Goal: Information Seeking & Learning: Learn about a topic

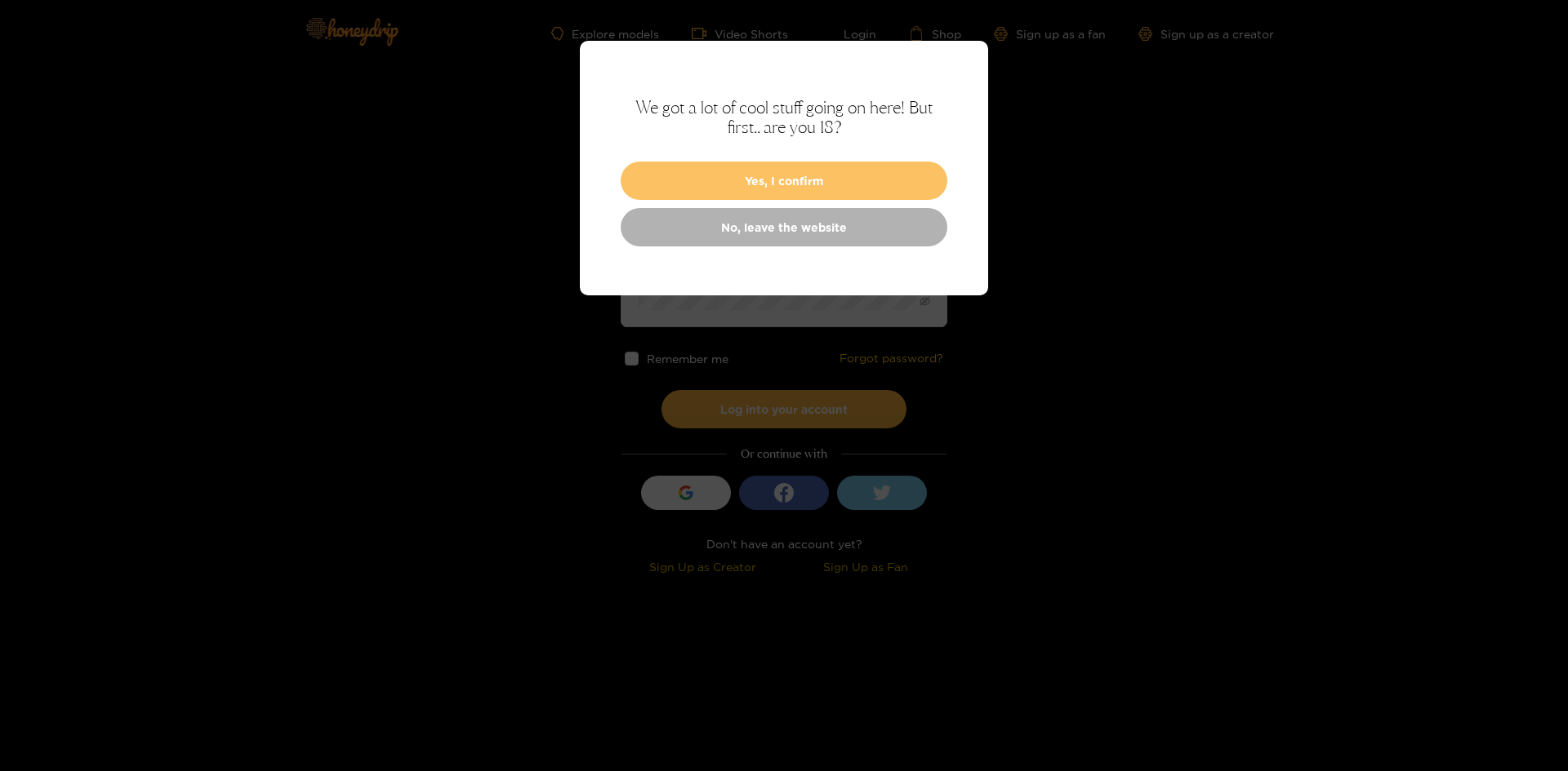
click at [732, 191] on button "Yes, I confirm" at bounding box center [784, 181] width 327 height 38
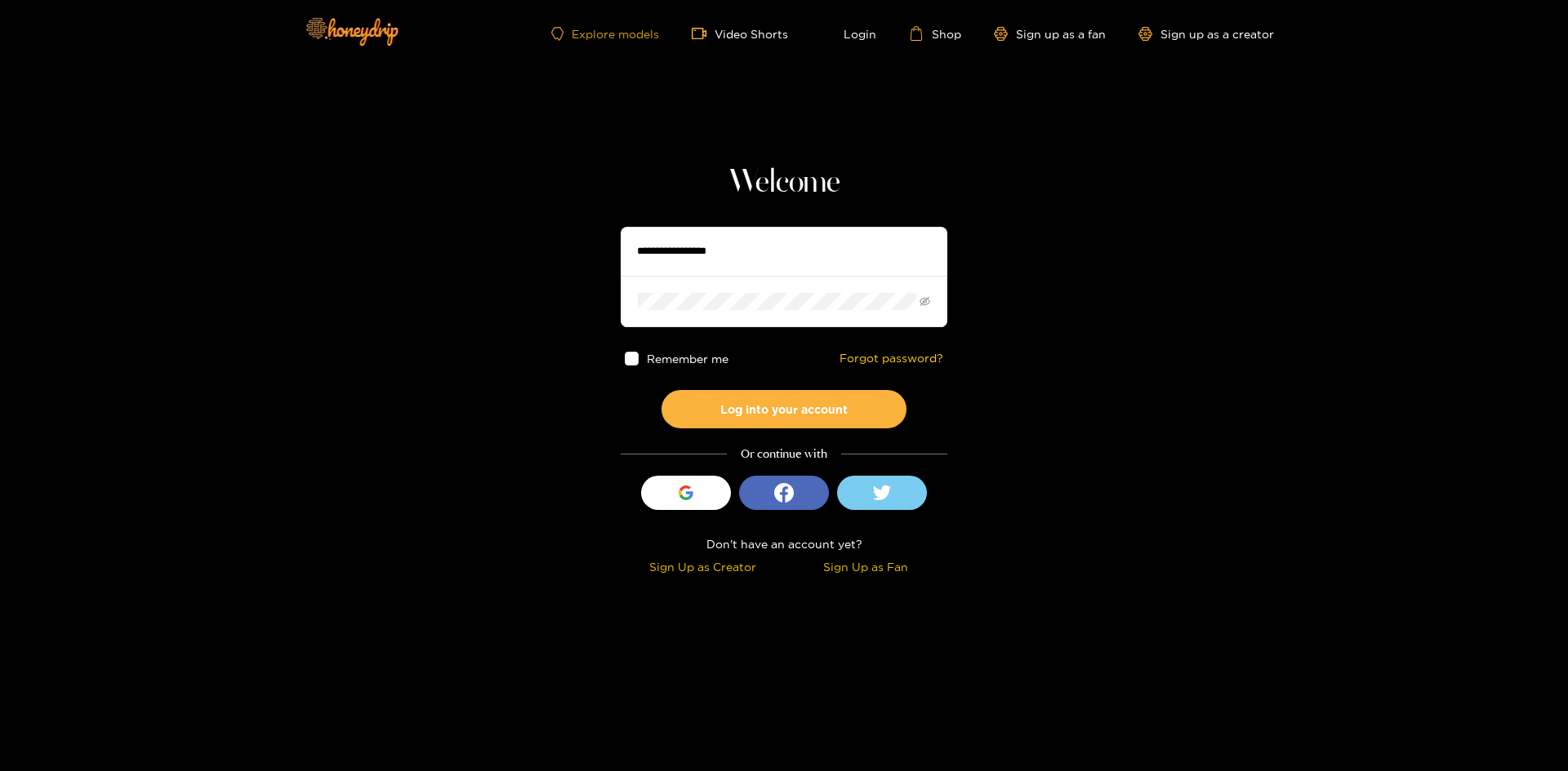
click at [593, 37] on link "Explore models" at bounding box center [605, 34] width 108 height 14
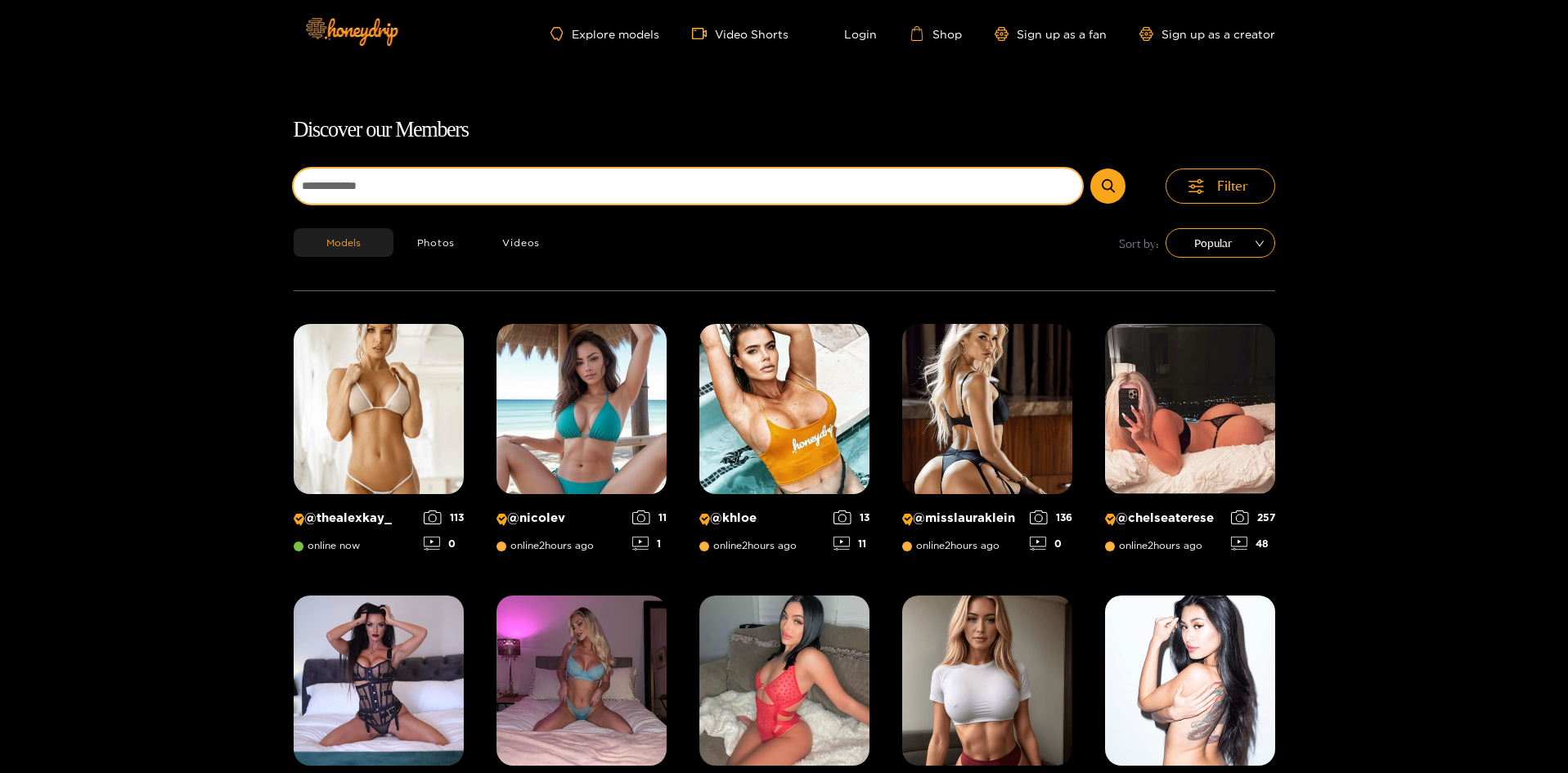
click at [699, 179] on input at bounding box center [688, 186] width 790 height 35
click at [1091, 169] on button "submit" at bounding box center [1108, 186] width 35 height 35
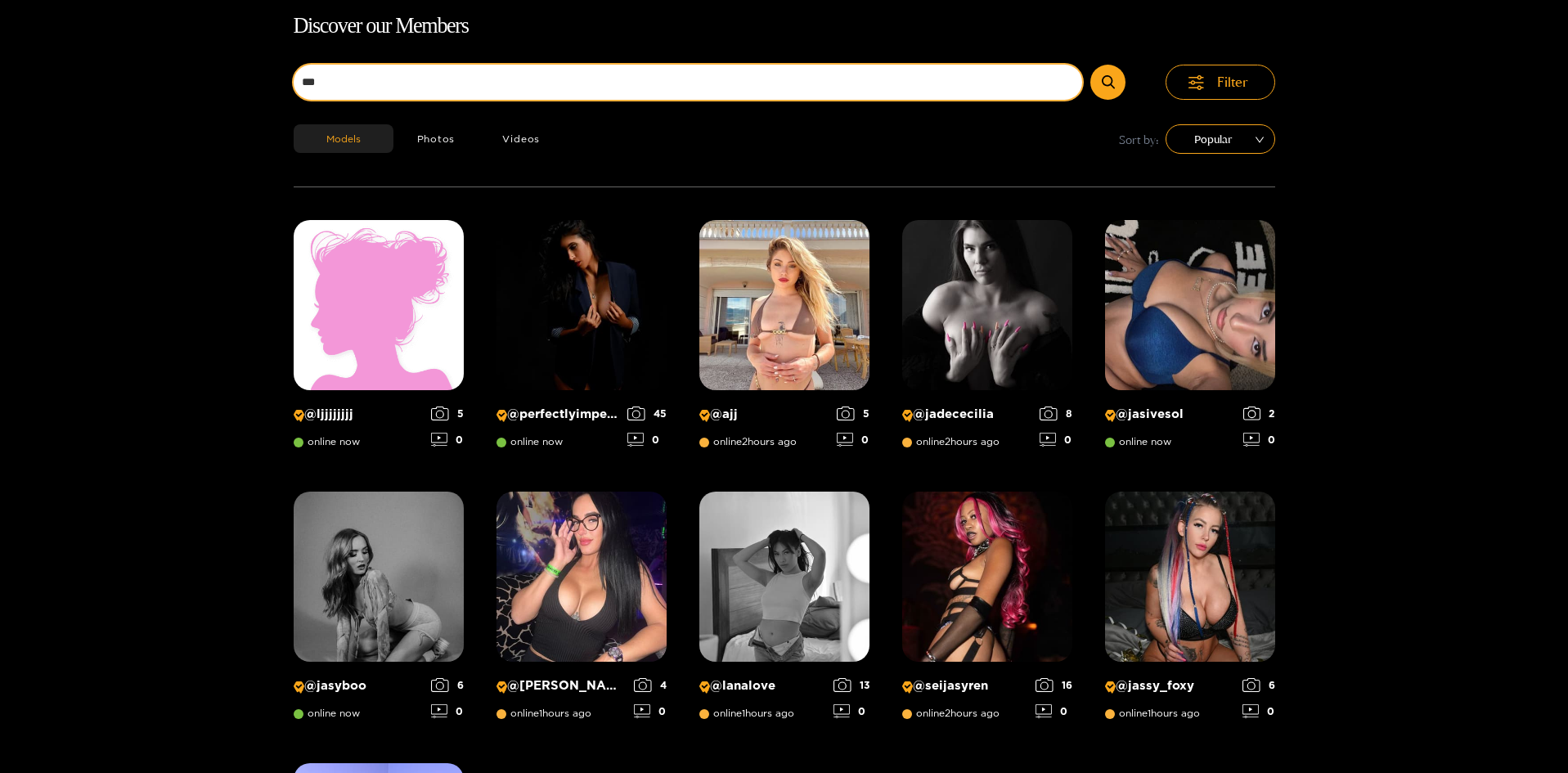
scroll to position [105, 0]
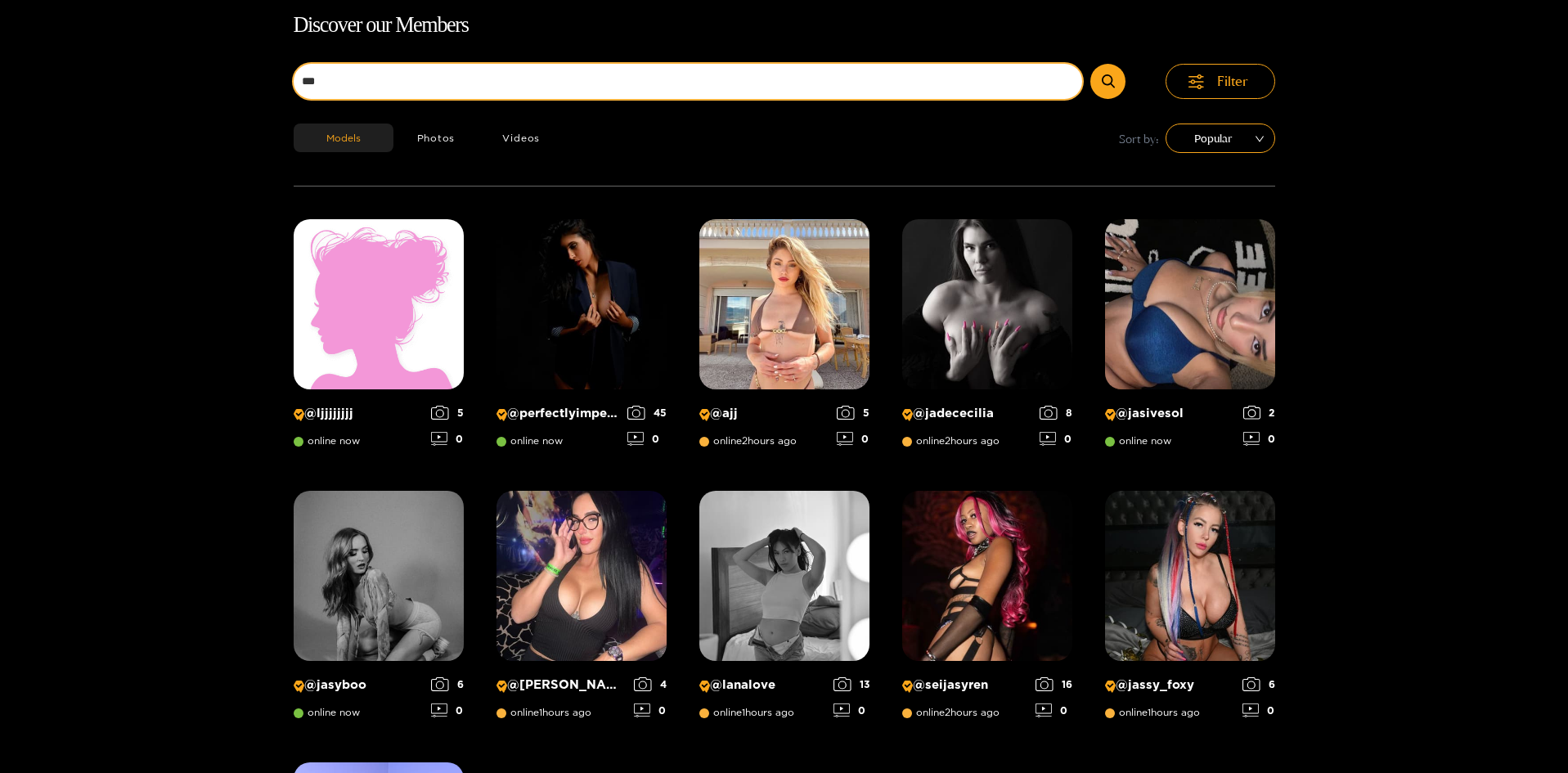
type input "***"
click at [1091, 64] on button "submit" at bounding box center [1108, 81] width 35 height 35
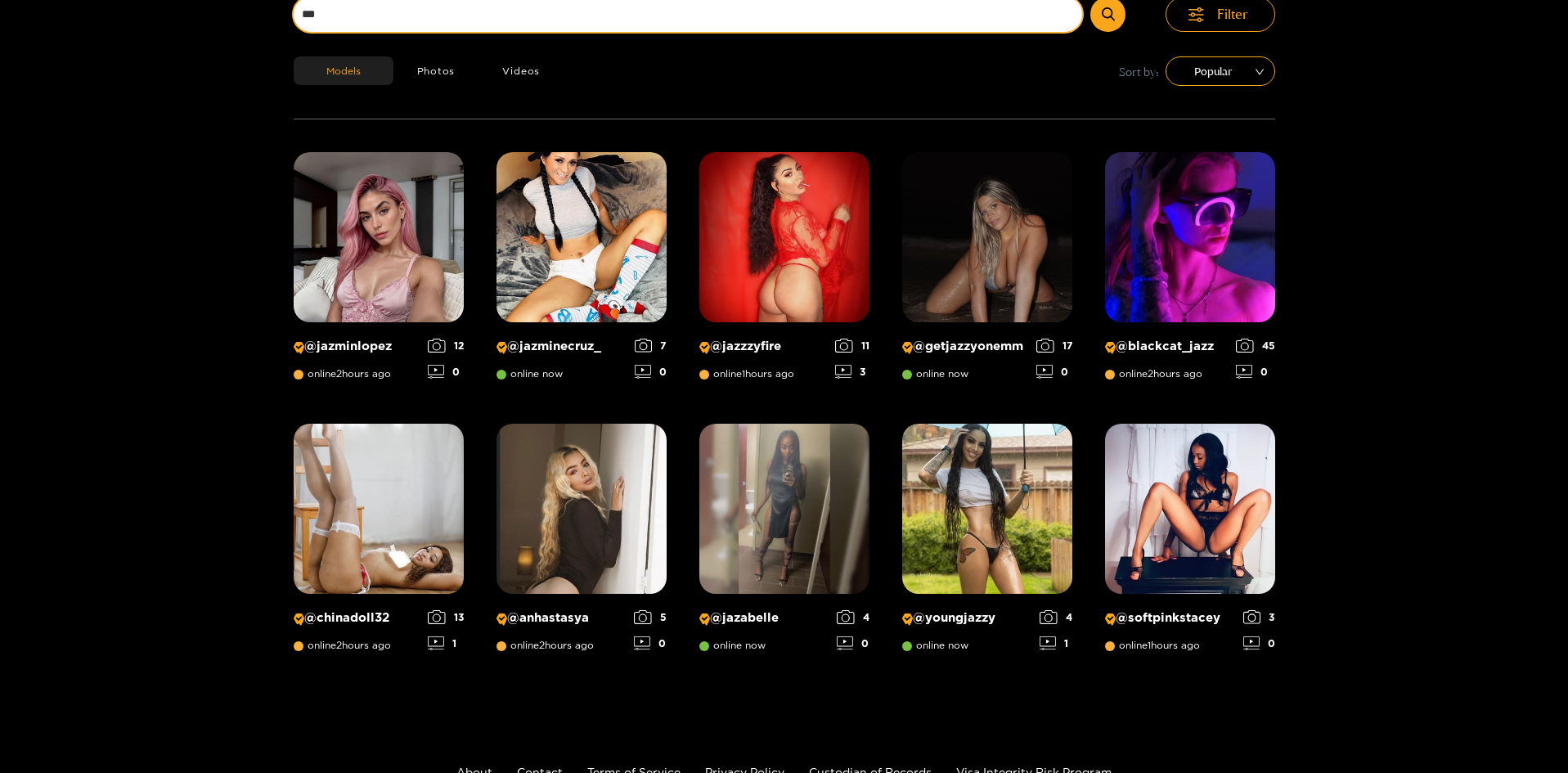
scroll to position [0, 0]
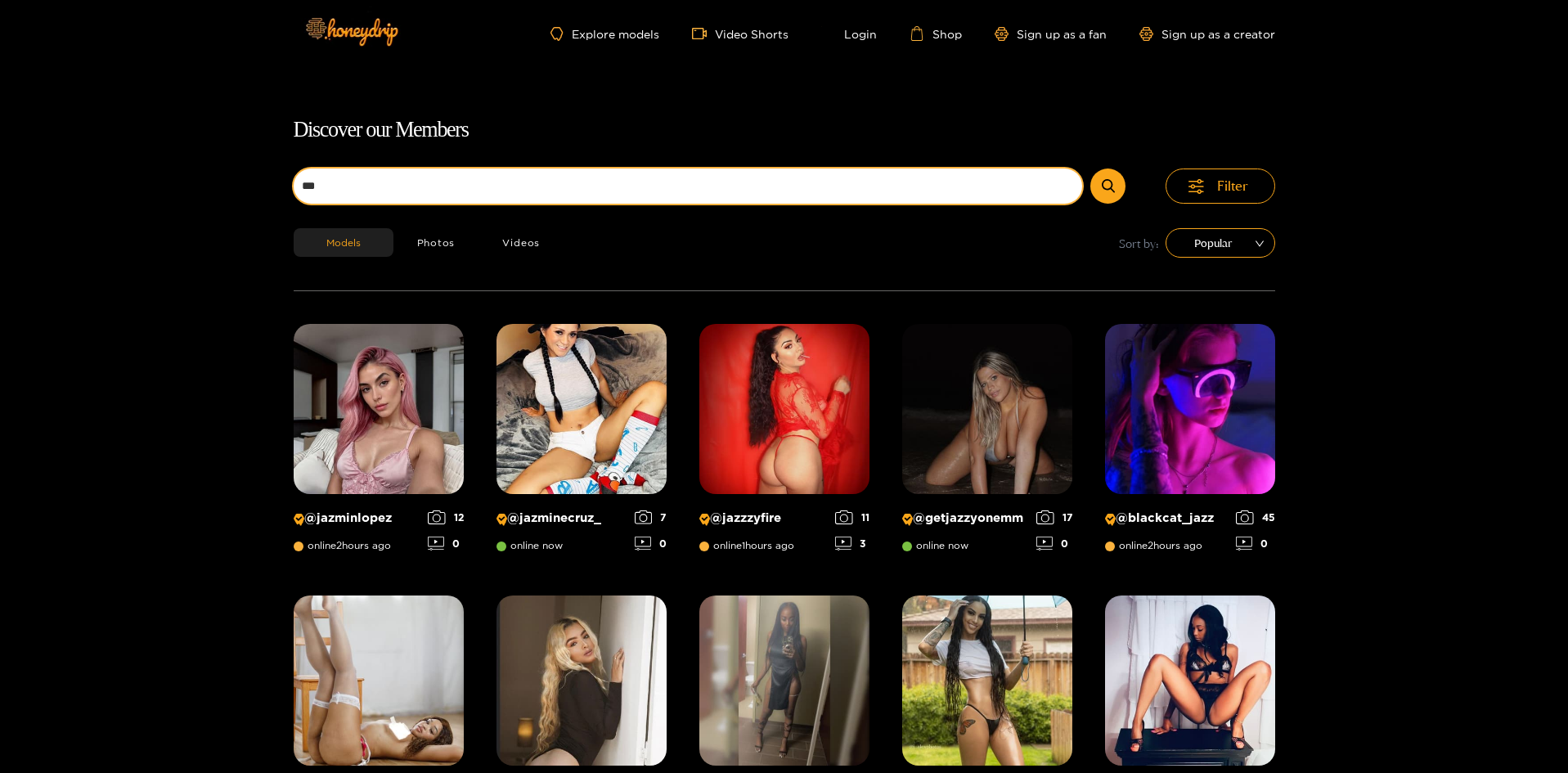
drag, startPoint x: 445, startPoint y: 175, endPoint x: 252, endPoint y: 181, distance: 193.1
click at [252, 181] on div "Discover our Members *** Filter Models Photos Videos Sort by: Popular @ jazminl…" at bounding box center [784, 499] width 1568 height 773
click at [1091, 169] on button "submit" at bounding box center [1108, 186] width 35 height 35
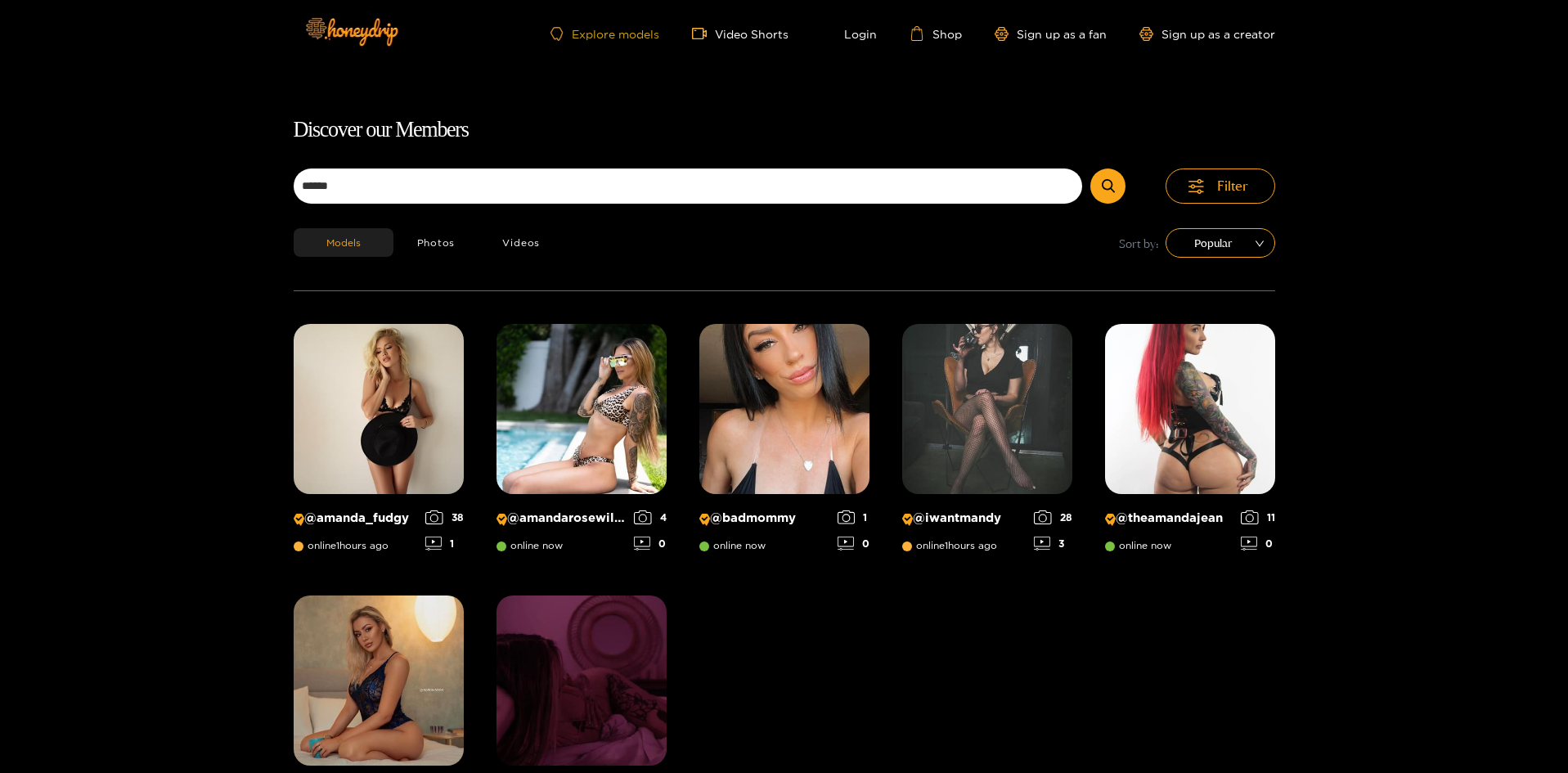
click at [588, 35] on link "Explore models" at bounding box center [604, 34] width 108 height 14
click at [347, 29] on img at bounding box center [351, 31] width 115 height 69
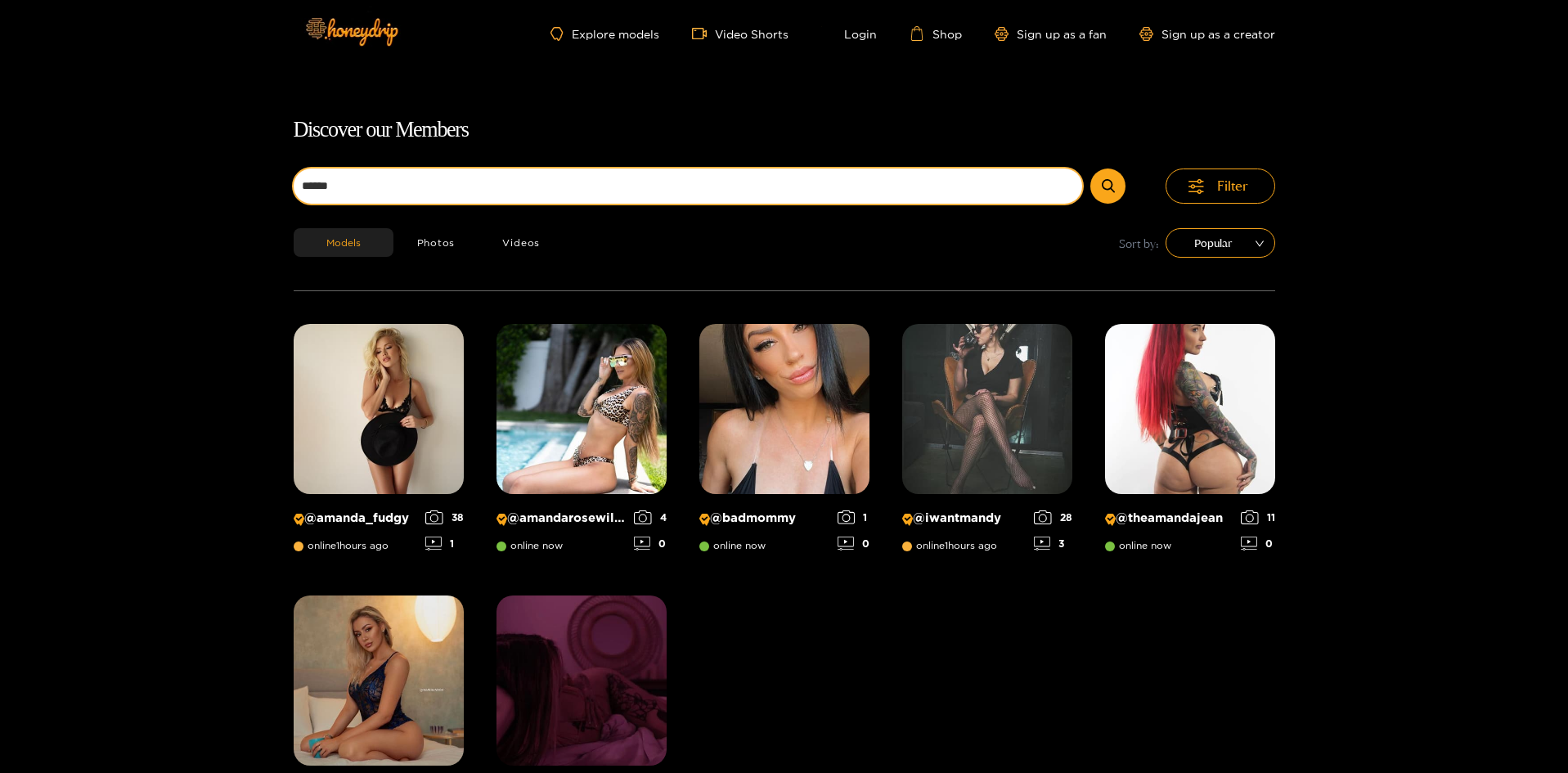
click at [577, 203] on input "******" at bounding box center [688, 186] width 790 height 35
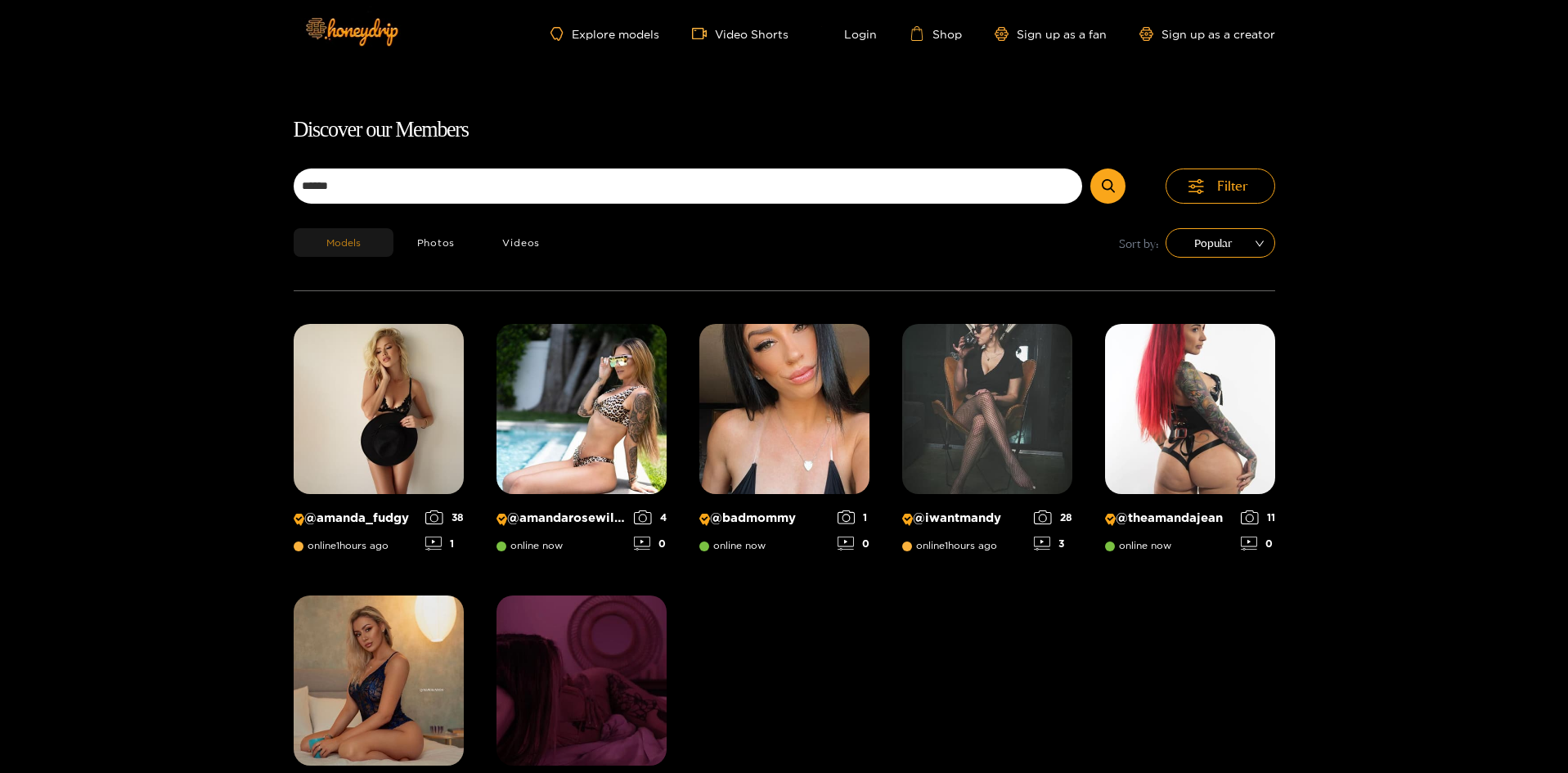
click at [365, 246] on button "Models" at bounding box center [344, 242] width 100 height 28
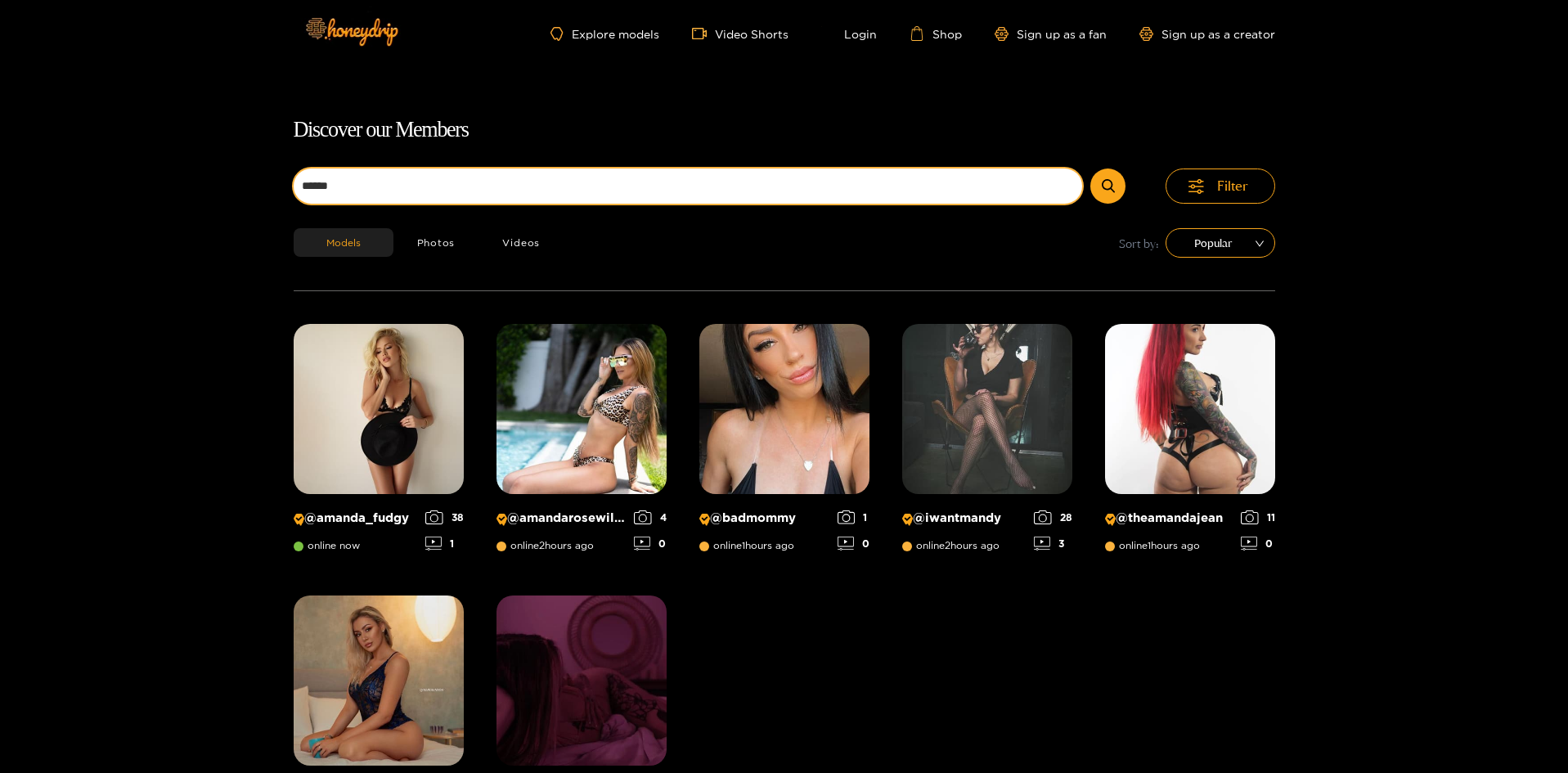
click at [460, 193] on input "******" at bounding box center [688, 186] width 790 height 35
click at [464, 193] on input "******" at bounding box center [688, 186] width 790 height 35
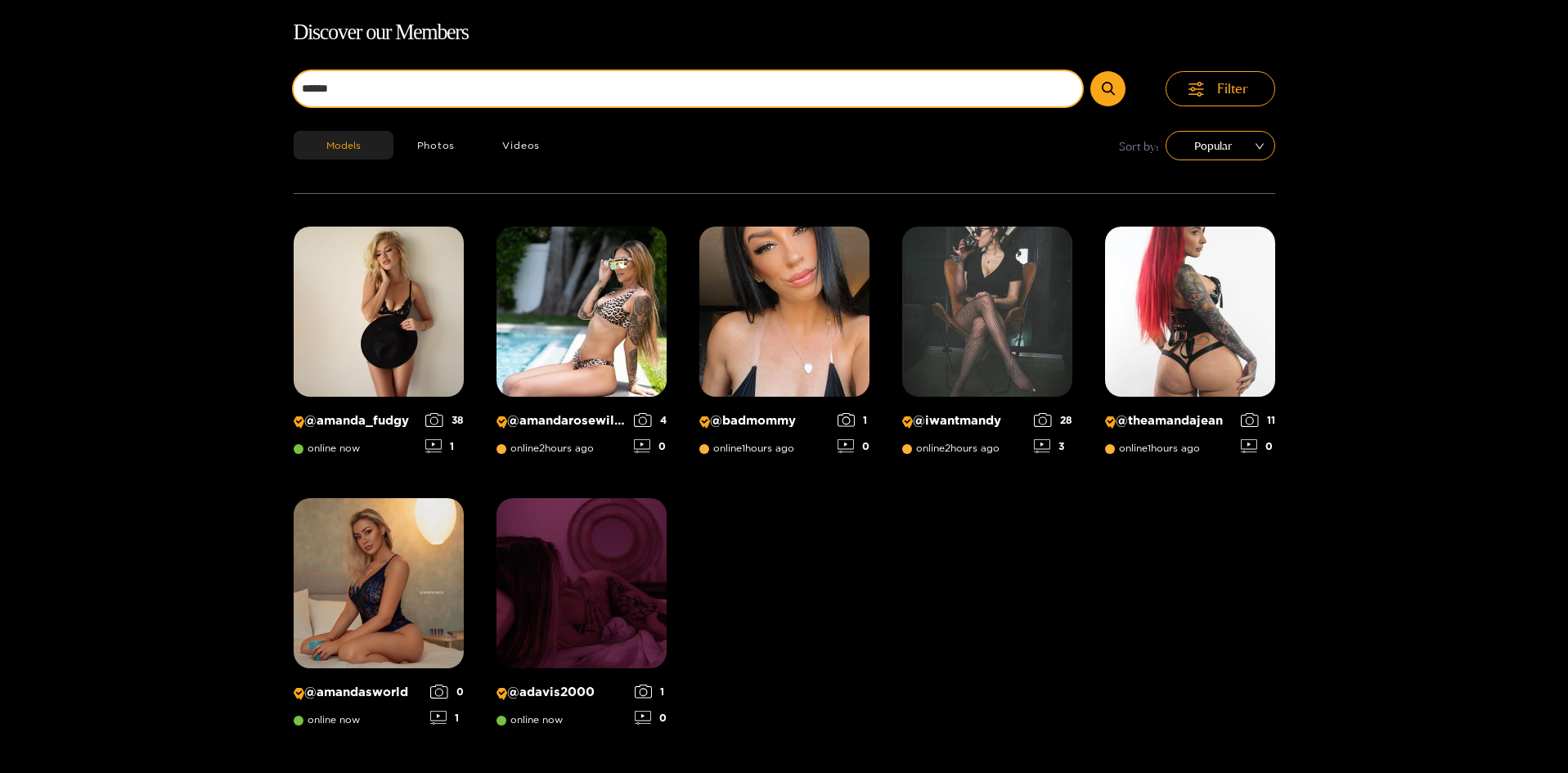
scroll to position [105, 0]
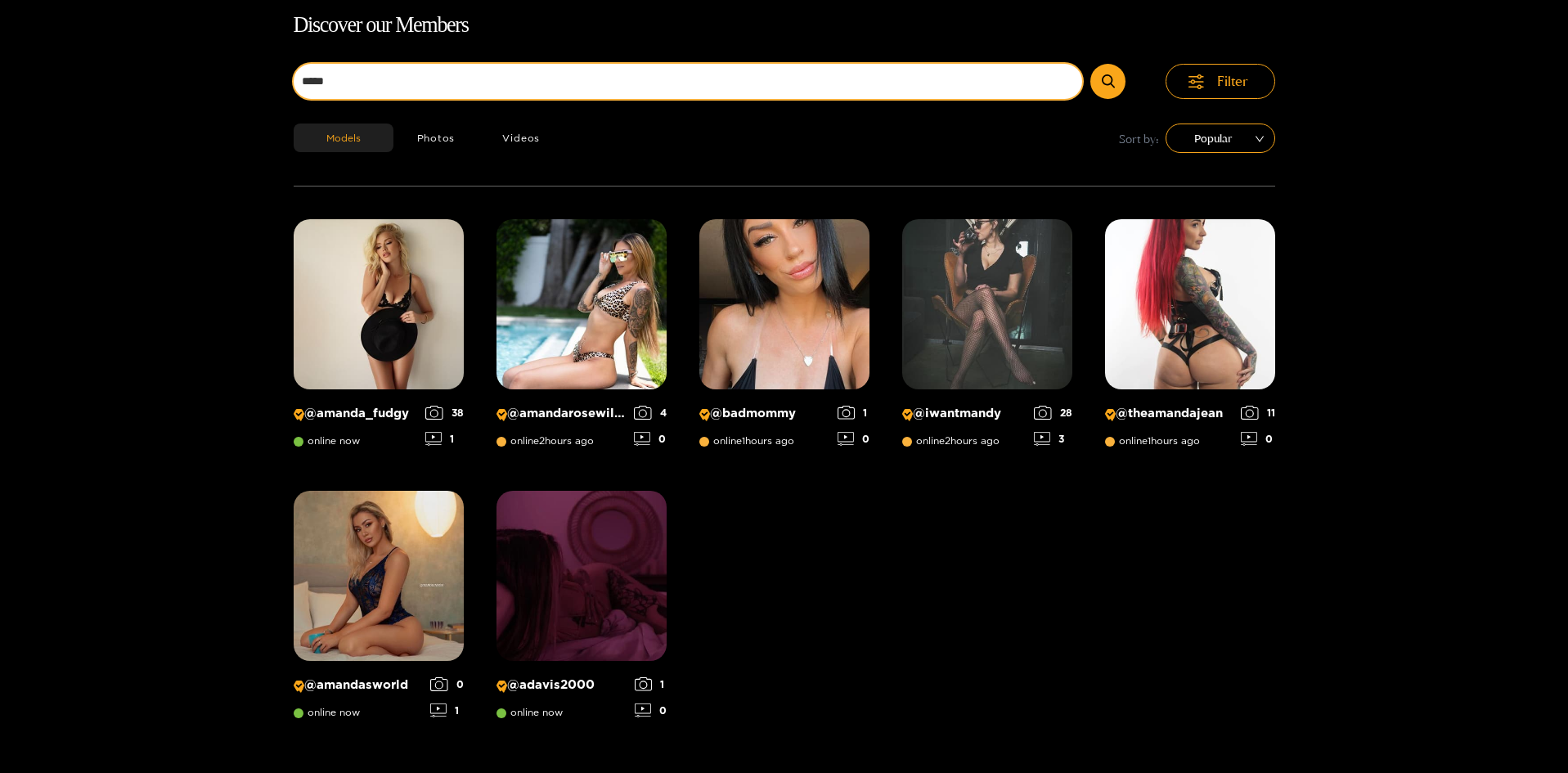
click at [1091, 64] on button "submit" at bounding box center [1108, 81] width 35 height 35
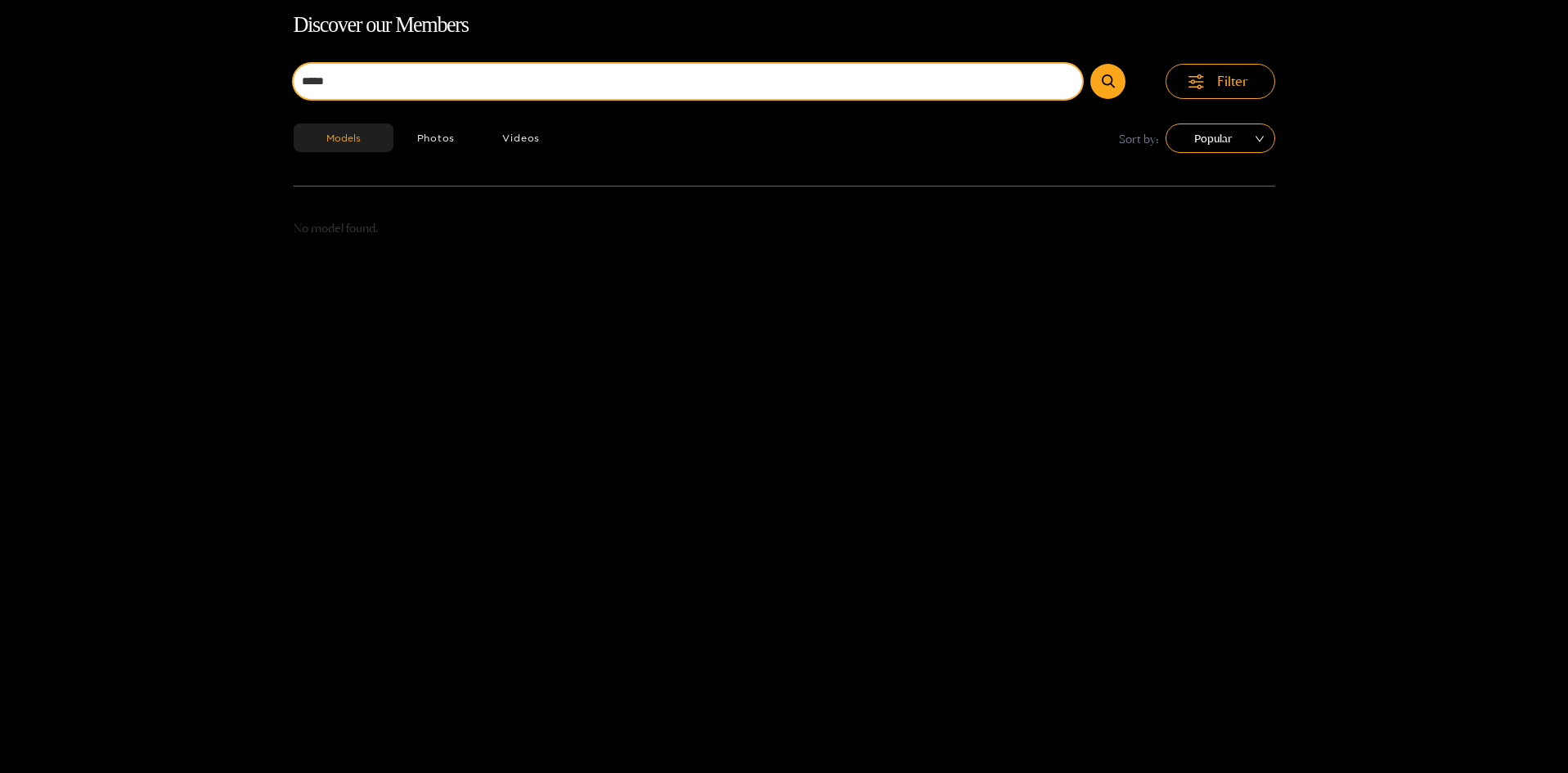
click at [378, 80] on input "*****" at bounding box center [688, 81] width 790 height 35
click at [1091, 64] on button "submit" at bounding box center [1108, 81] width 35 height 35
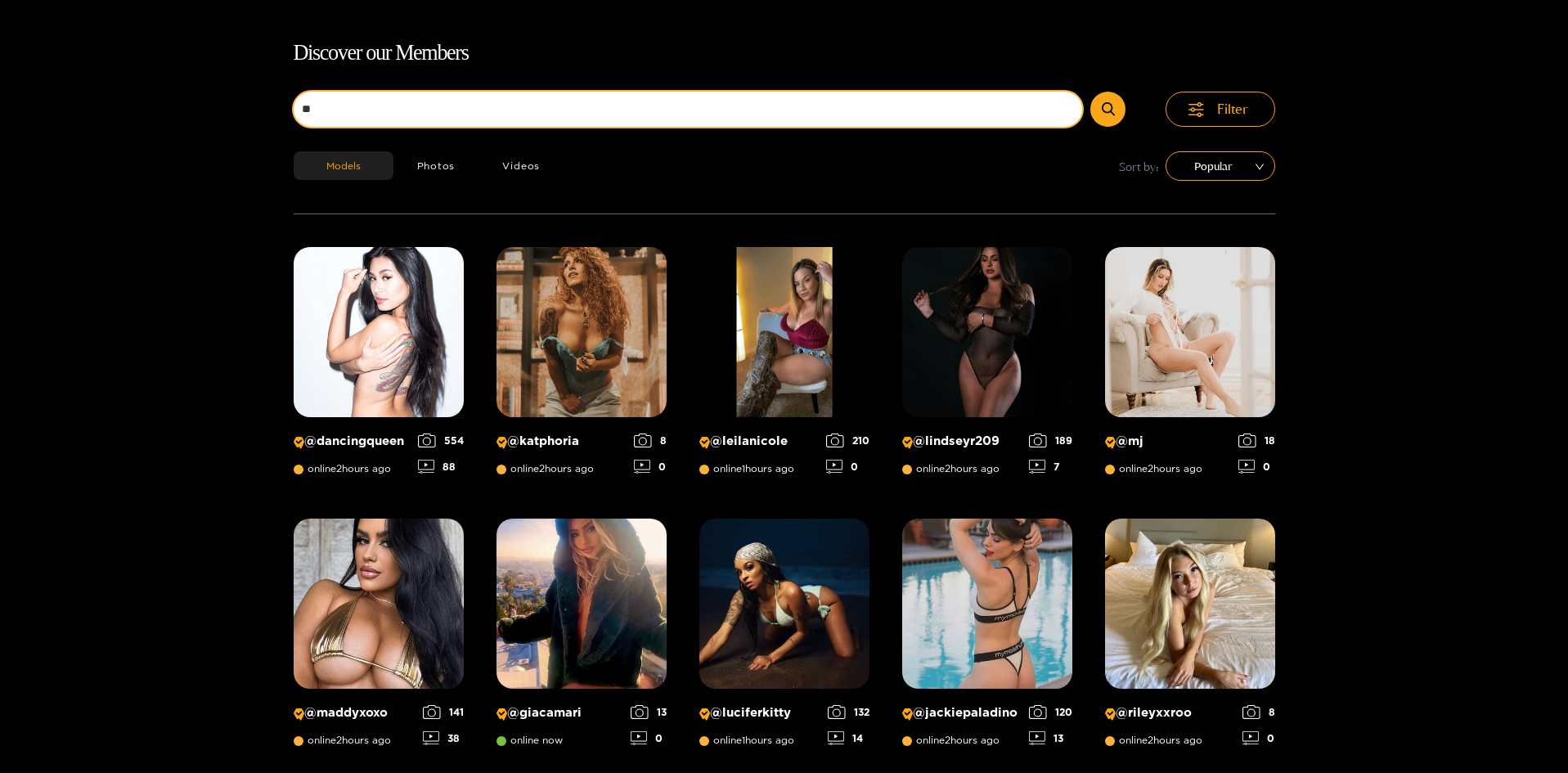
scroll to position [0, 0]
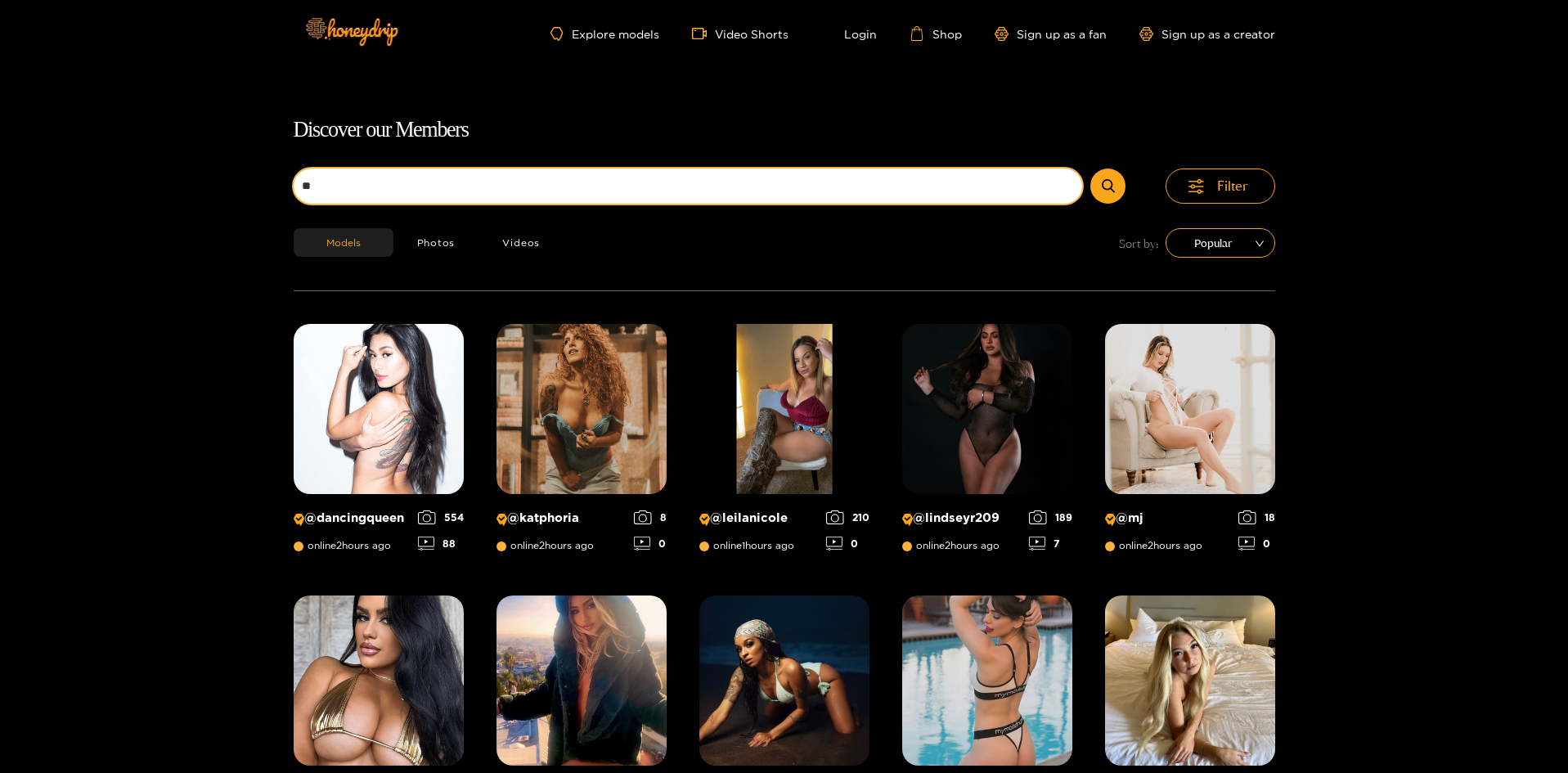
drag, startPoint x: 473, startPoint y: 182, endPoint x: 294, endPoint y: 183, distance: 179.0
click at [294, 183] on input "**" at bounding box center [688, 186] width 790 height 35
click at [1091, 169] on button "submit" at bounding box center [1108, 186] width 35 height 35
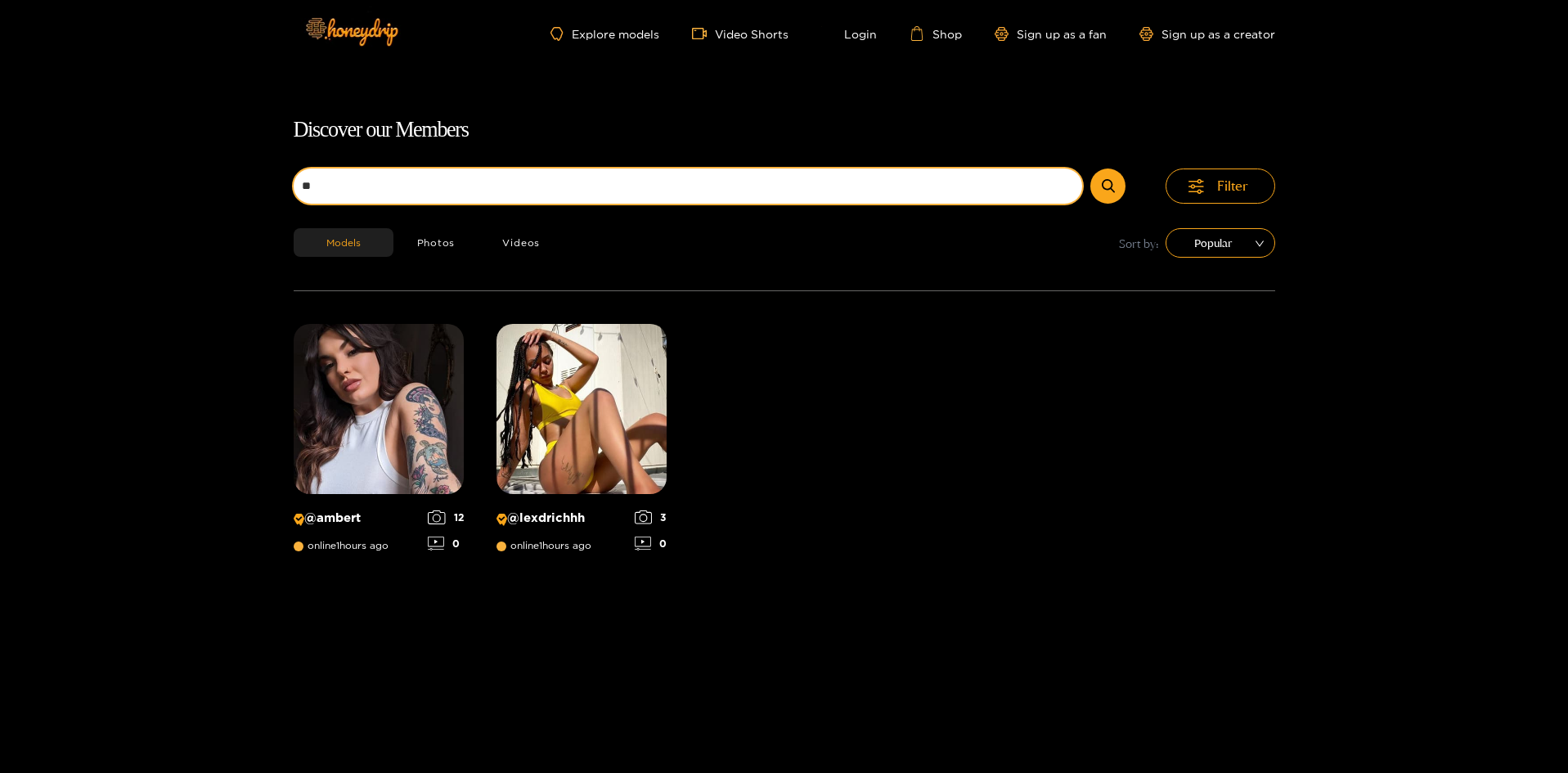
type input "*"
click at [1091, 169] on button "submit" at bounding box center [1108, 186] width 35 height 35
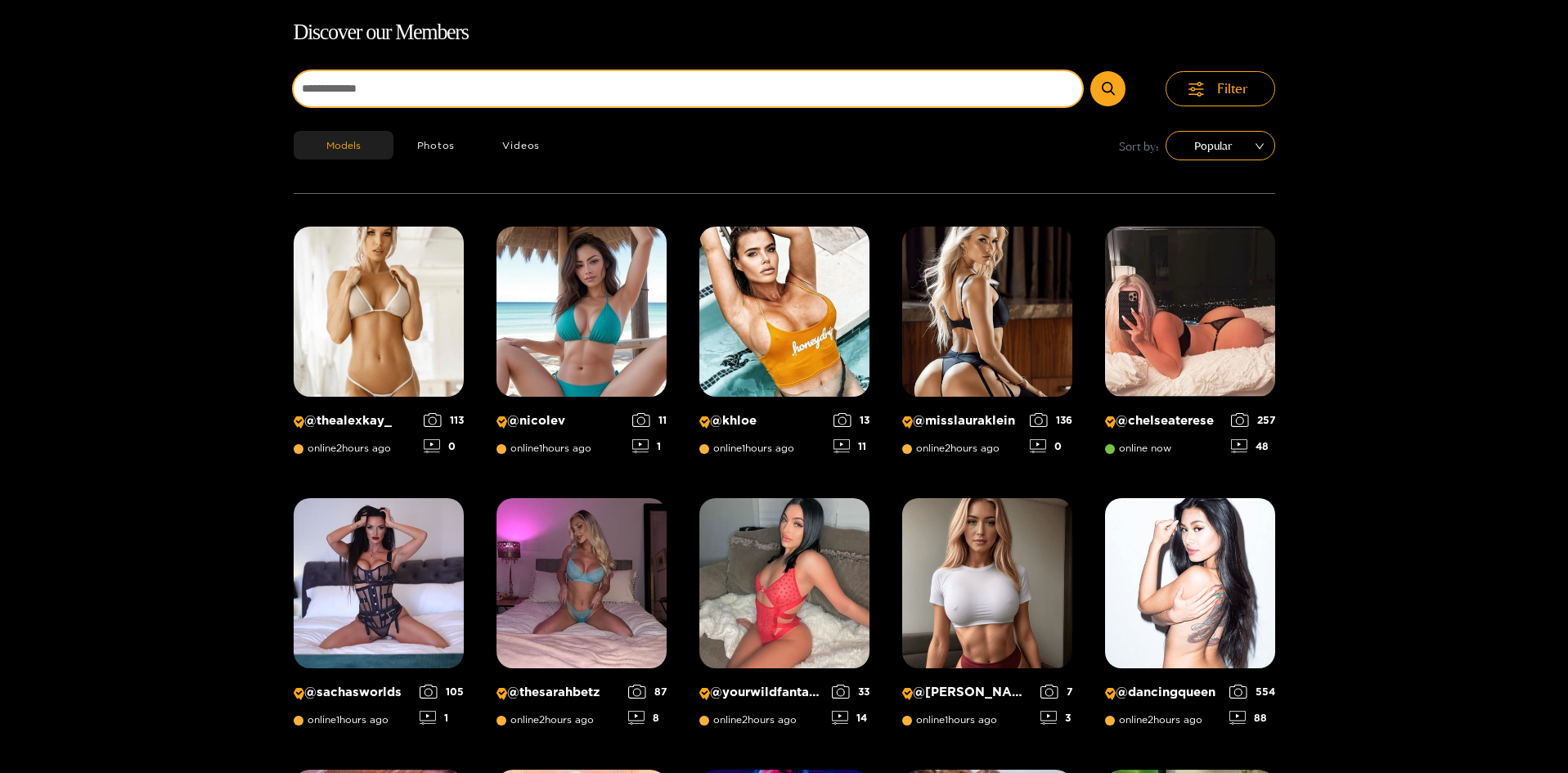
scroll to position [105, 0]
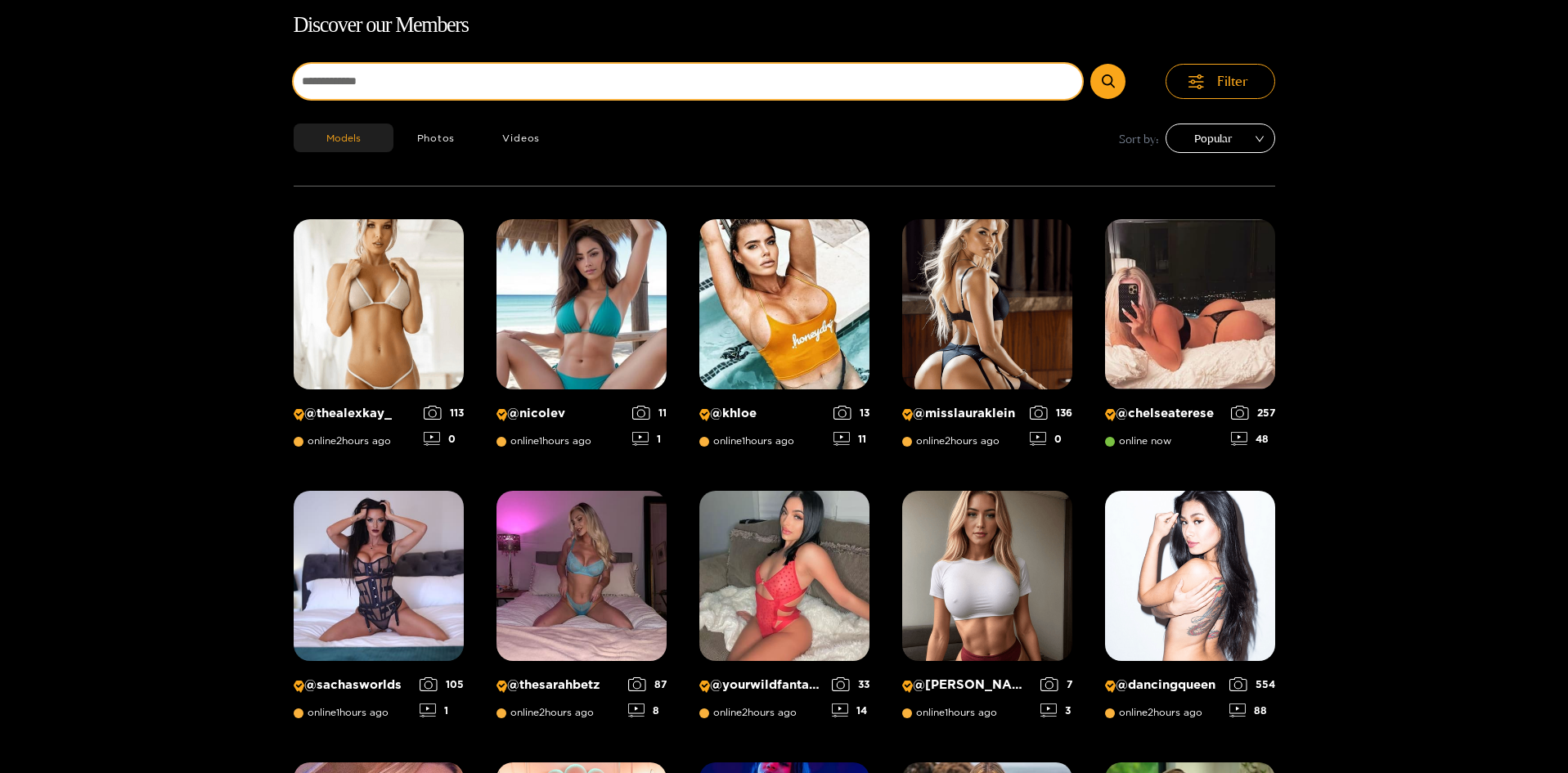
click at [1237, 141] on span "Popular" at bounding box center [1221, 138] width 85 height 24
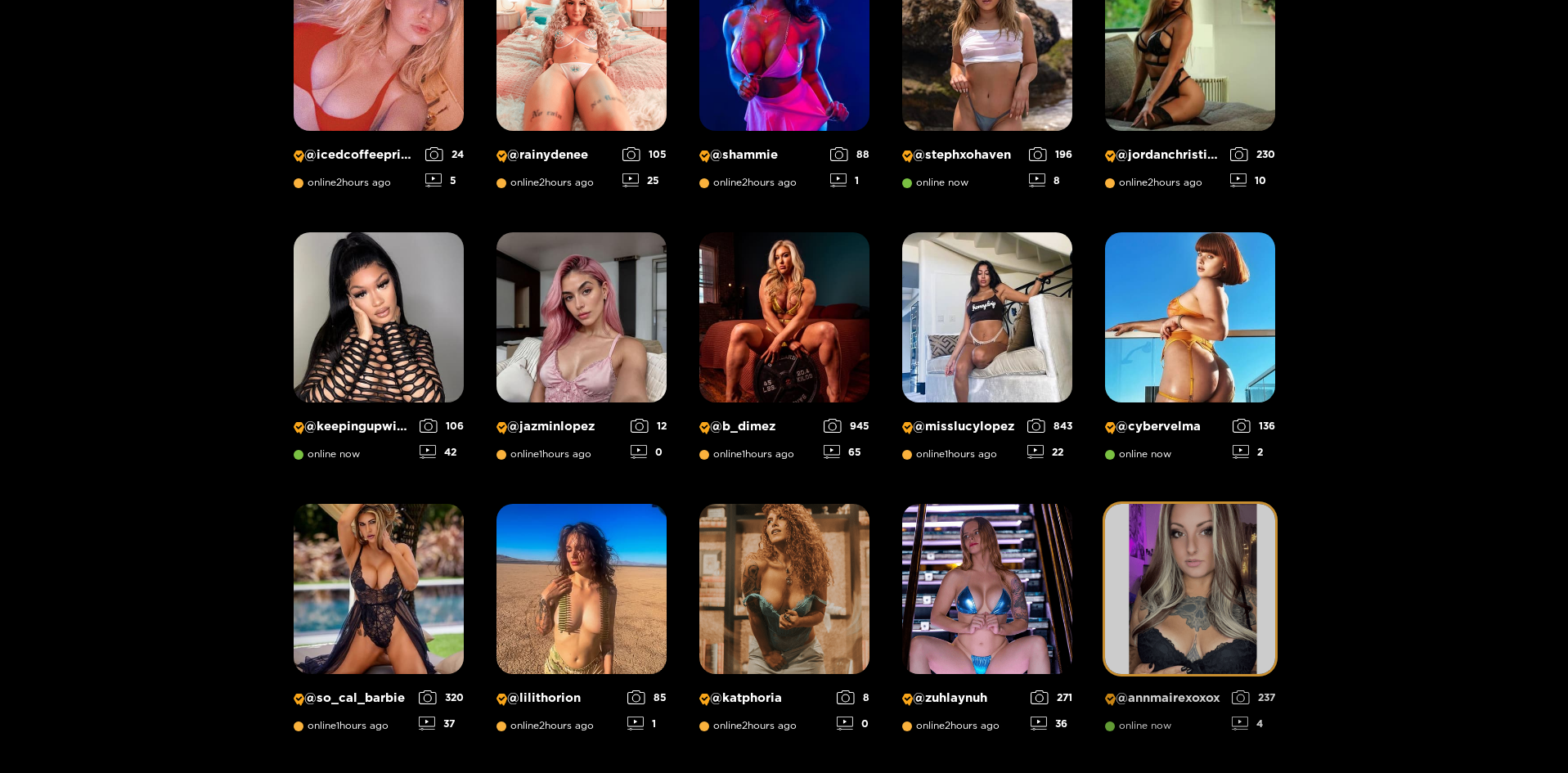
scroll to position [1087, 0]
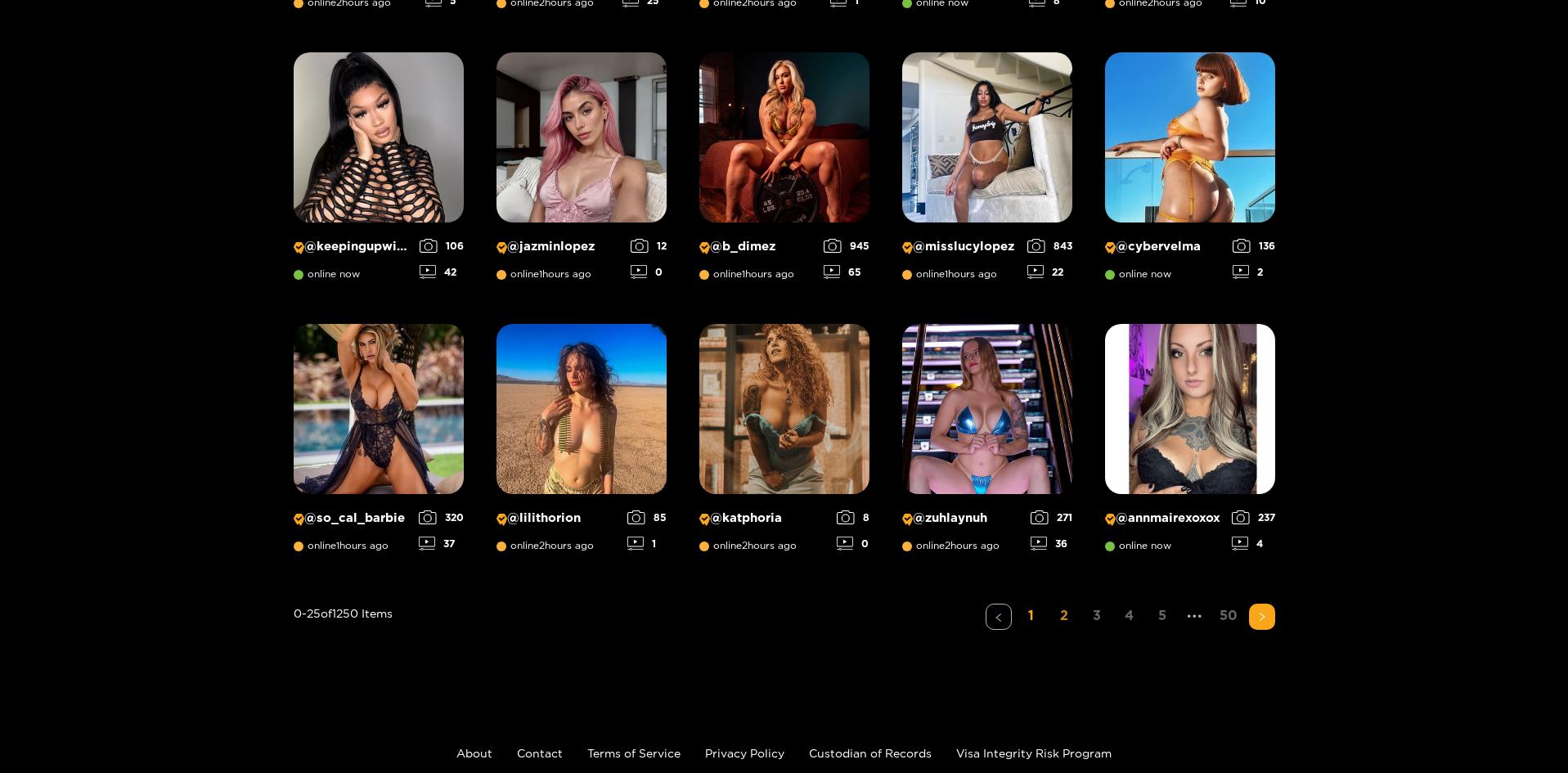
click at [1066, 620] on link "2" at bounding box center [1065, 615] width 26 height 23
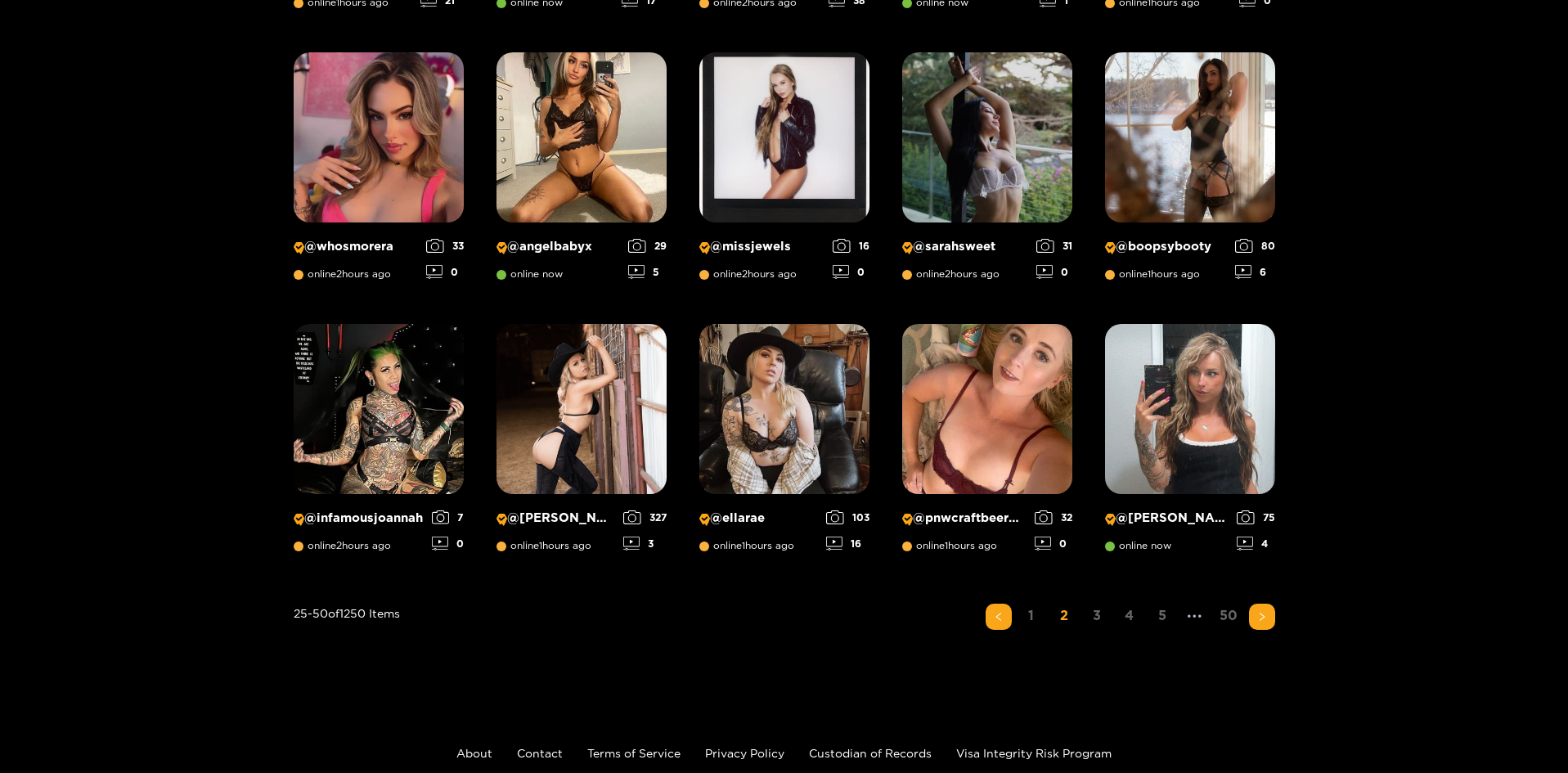
click at [1099, 625] on link "3" at bounding box center [1098, 615] width 26 height 23
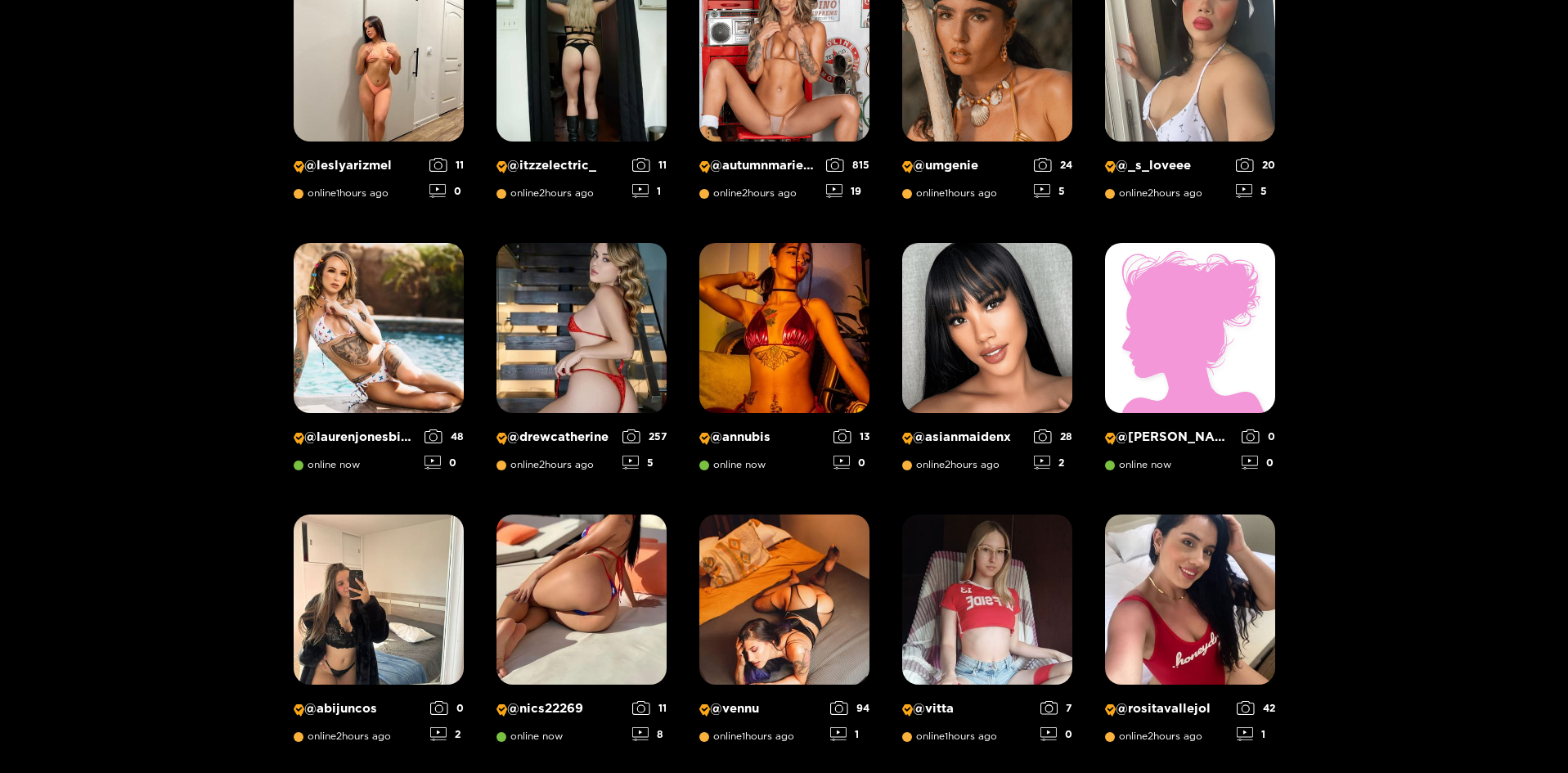
scroll to position [1168, 0]
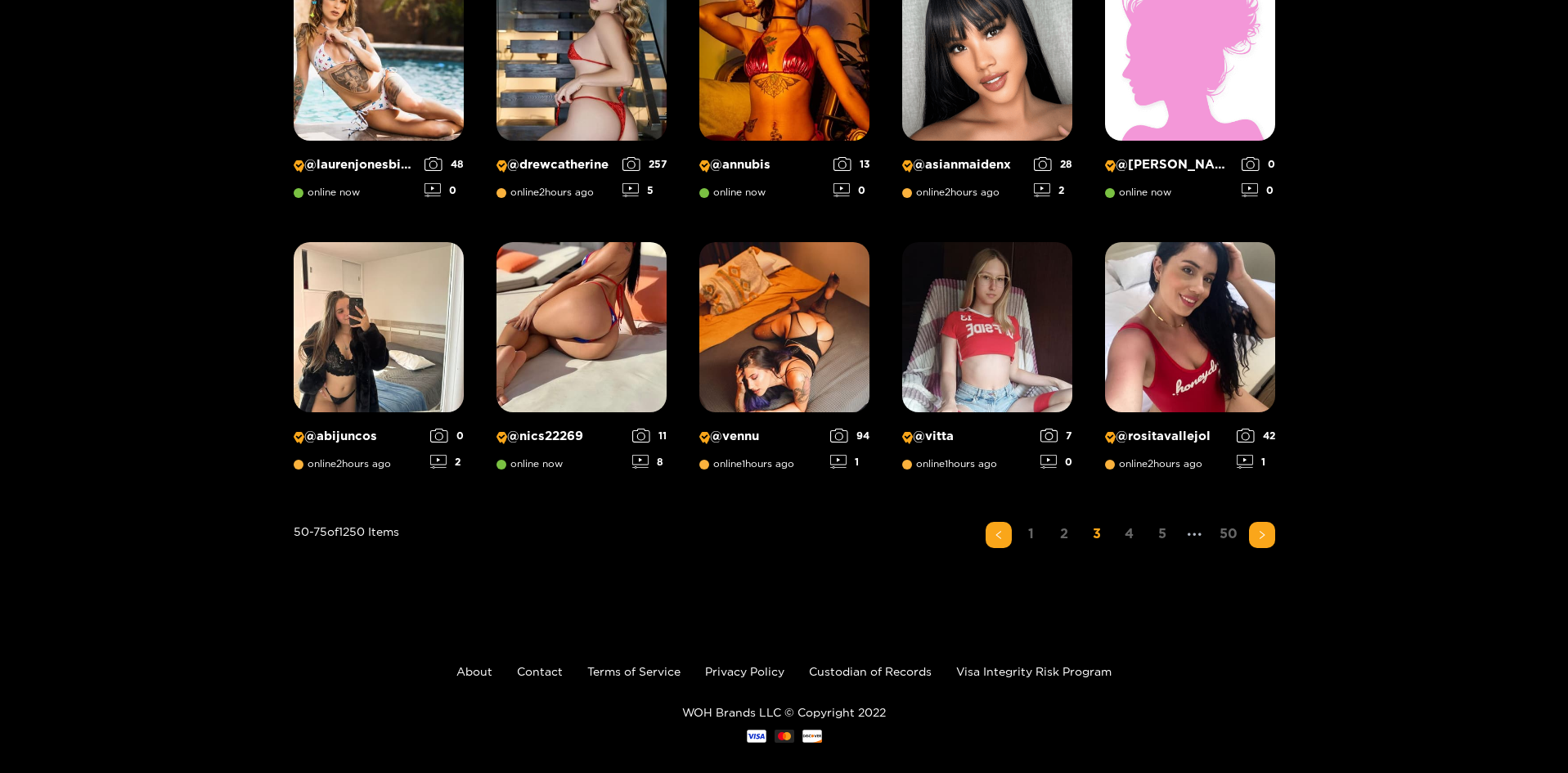
drag, startPoint x: 1126, startPoint y: 534, endPoint x: 1129, endPoint y: 484, distance: 50.1
click at [1128, 535] on link "4" at bounding box center [1130, 533] width 26 height 23
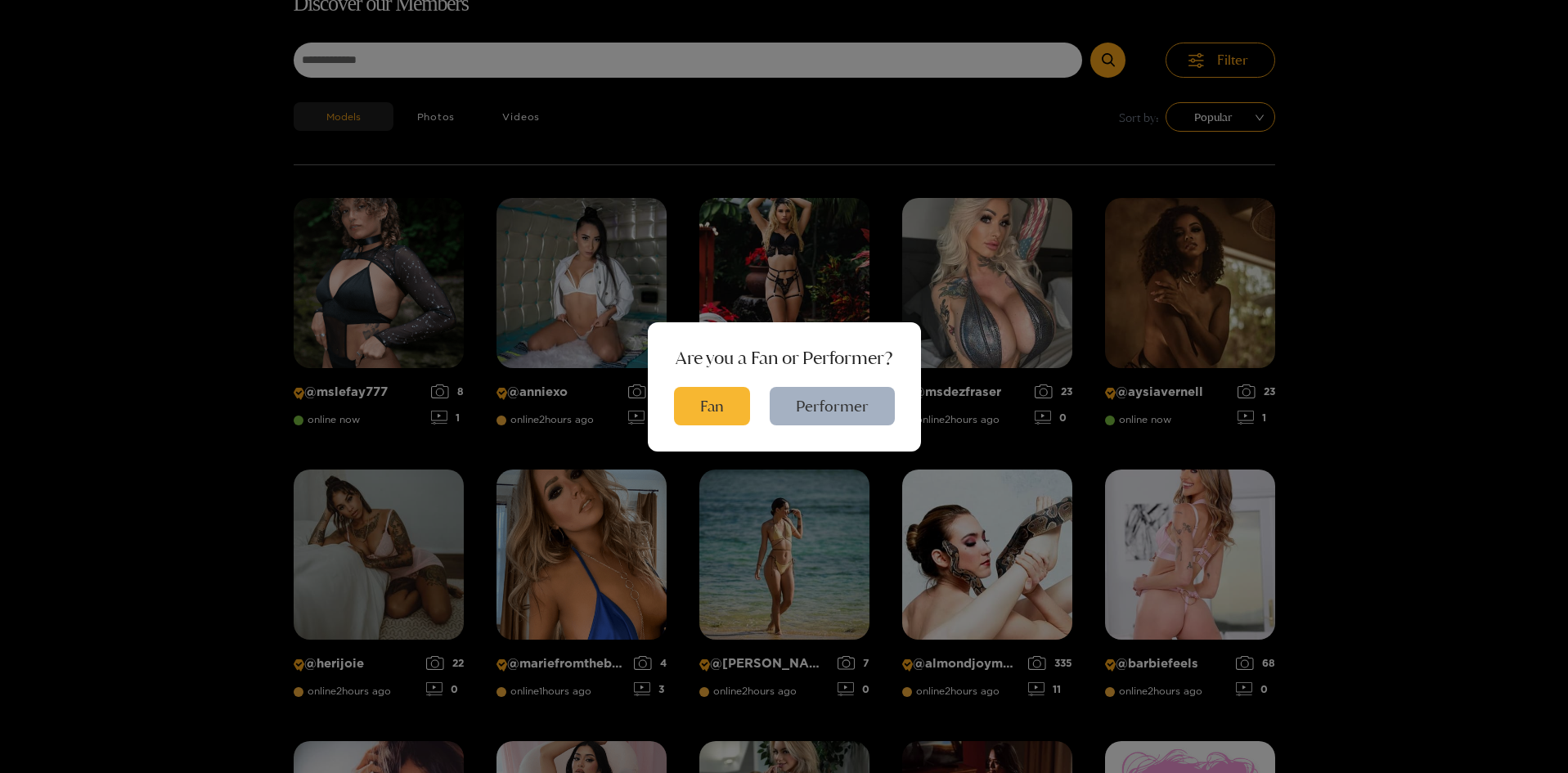
scroll to position [105, 0]
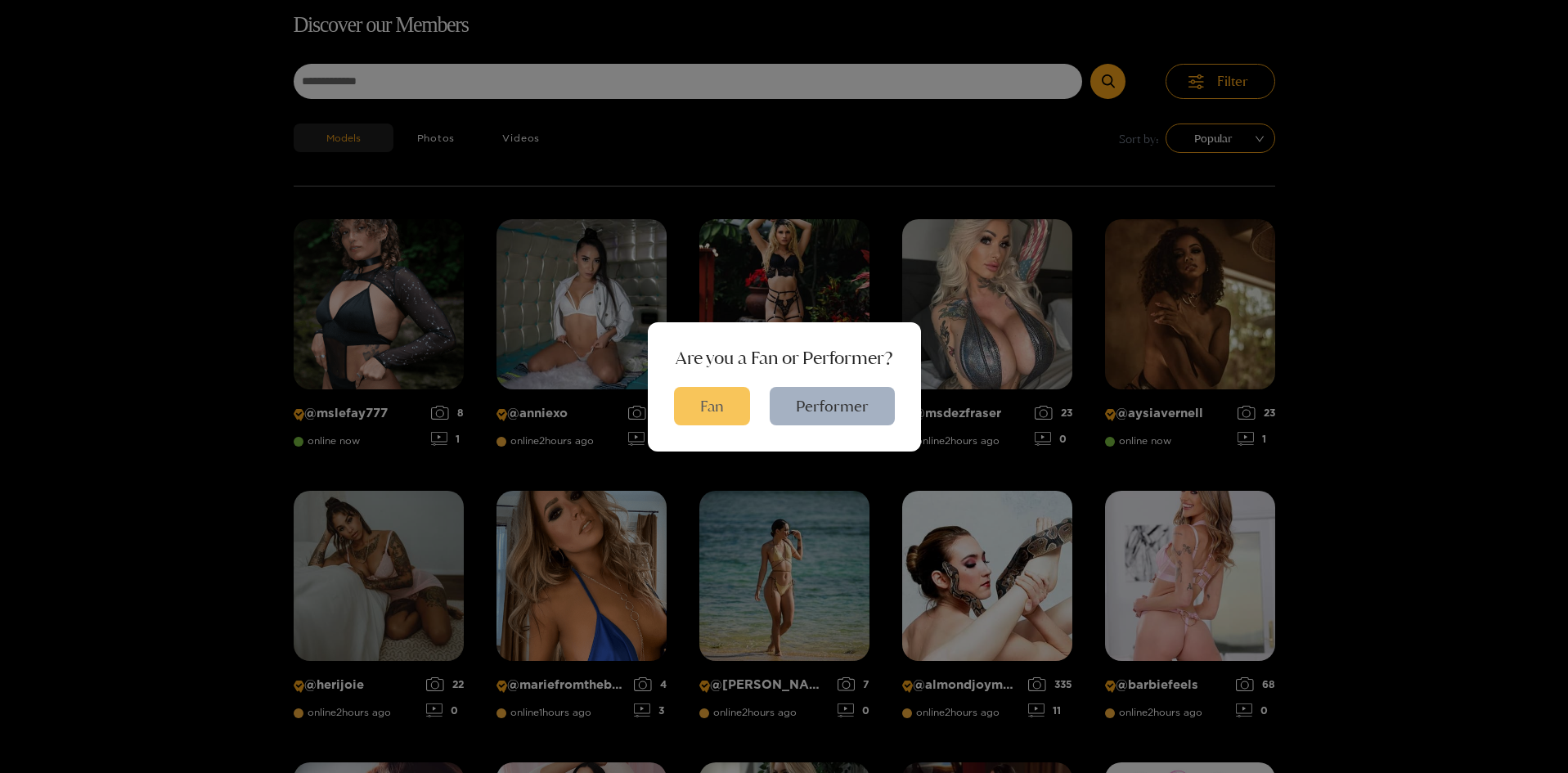
click at [713, 414] on button "Fan" at bounding box center [712, 406] width 76 height 39
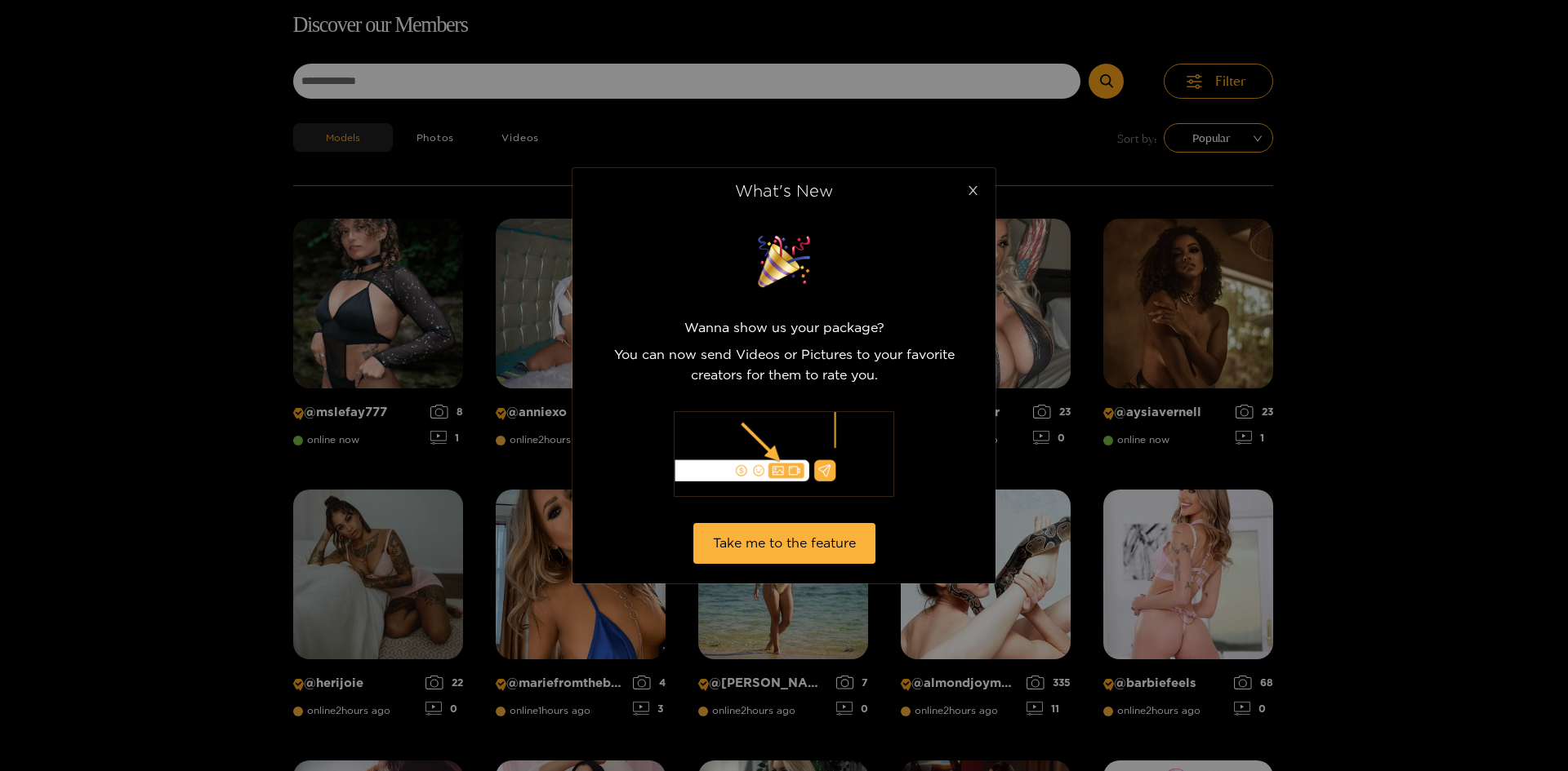
click at [973, 191] on icon "close" at bounding box center [973, 191] width 9 height 9
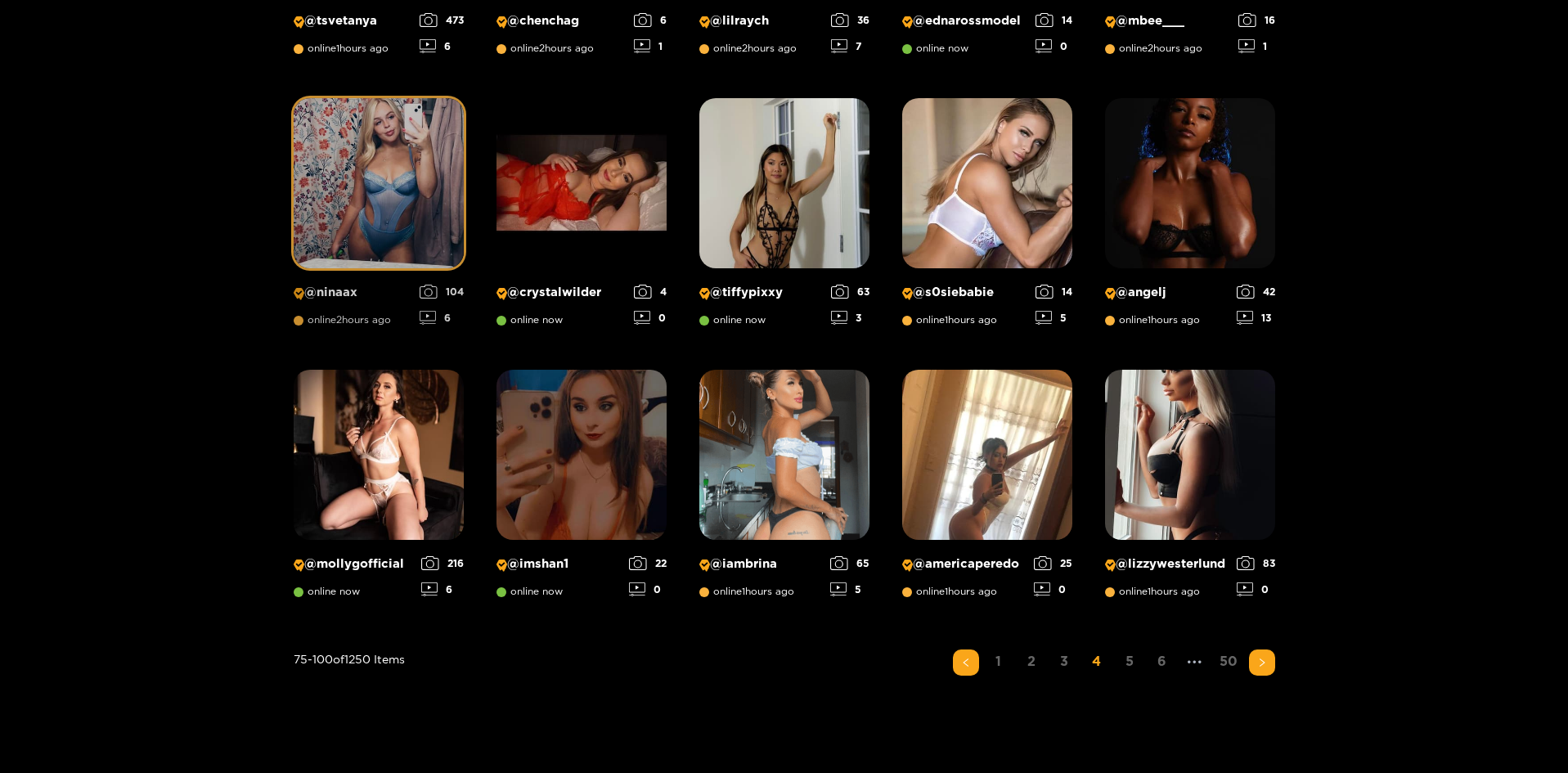
scroll to position [1168, 0]
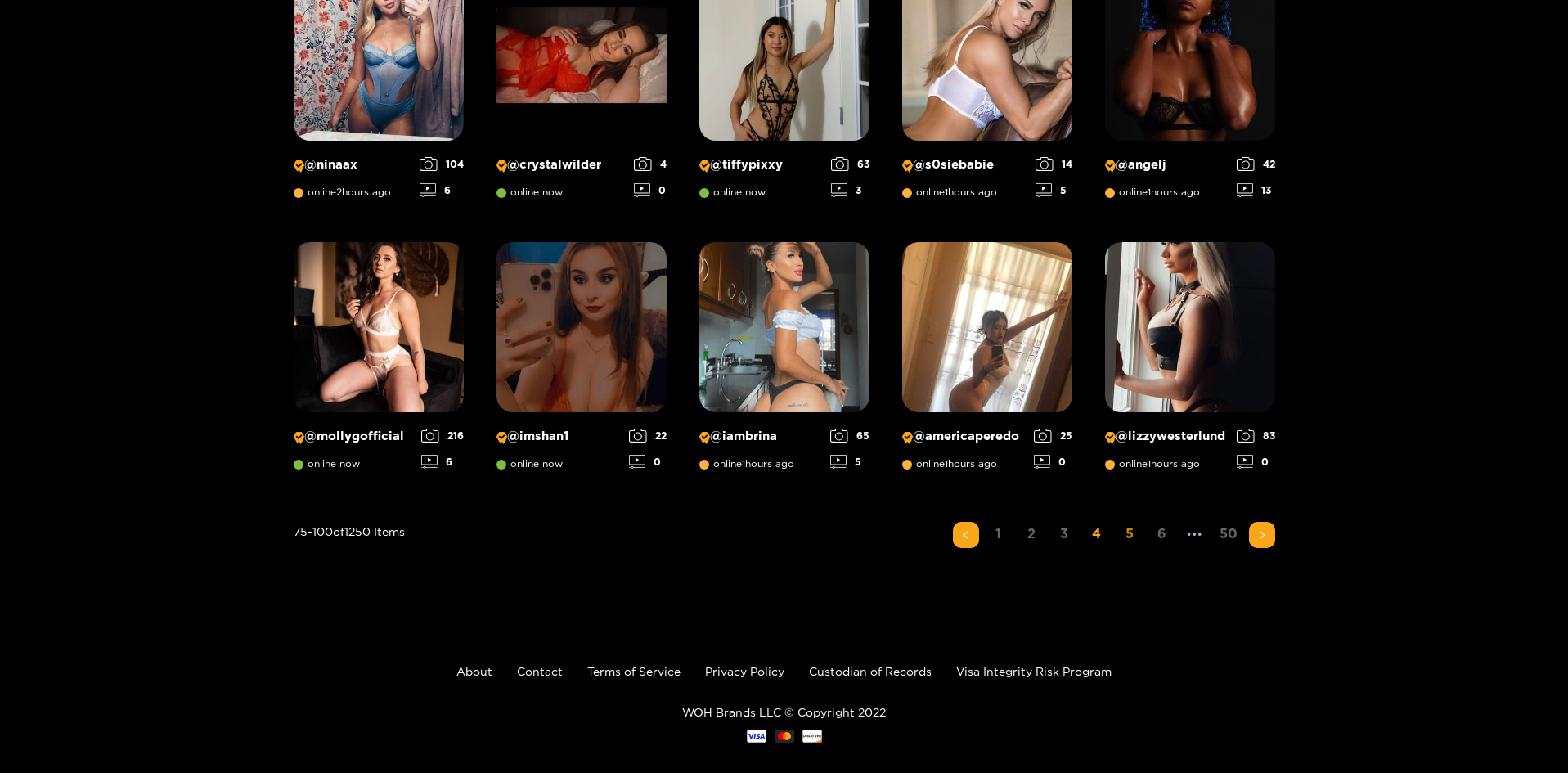
click at [1131, 534] on link "5" at bounding box center [1130, 533] width 26 height 23
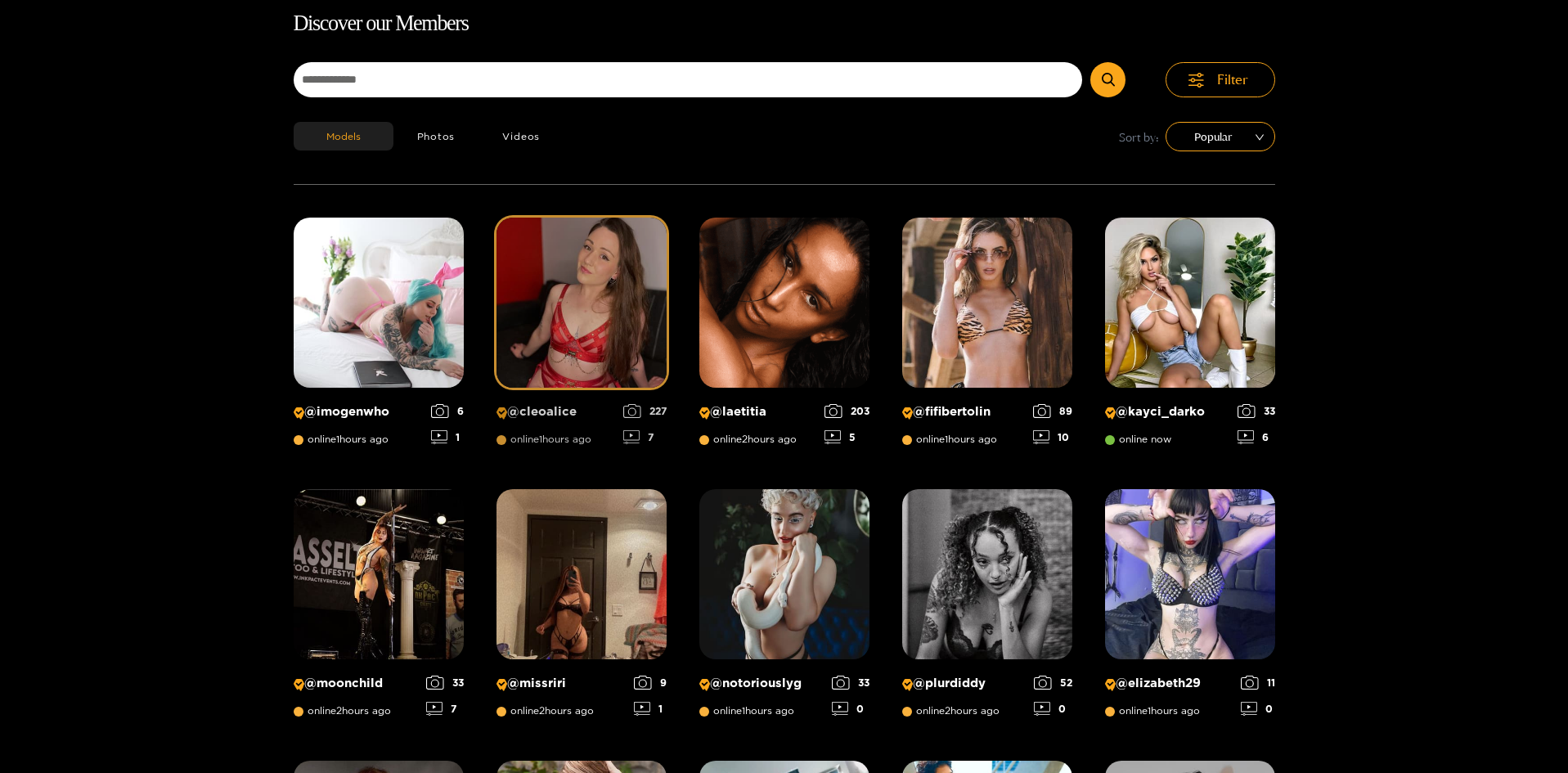
scroll to position [105, 0]
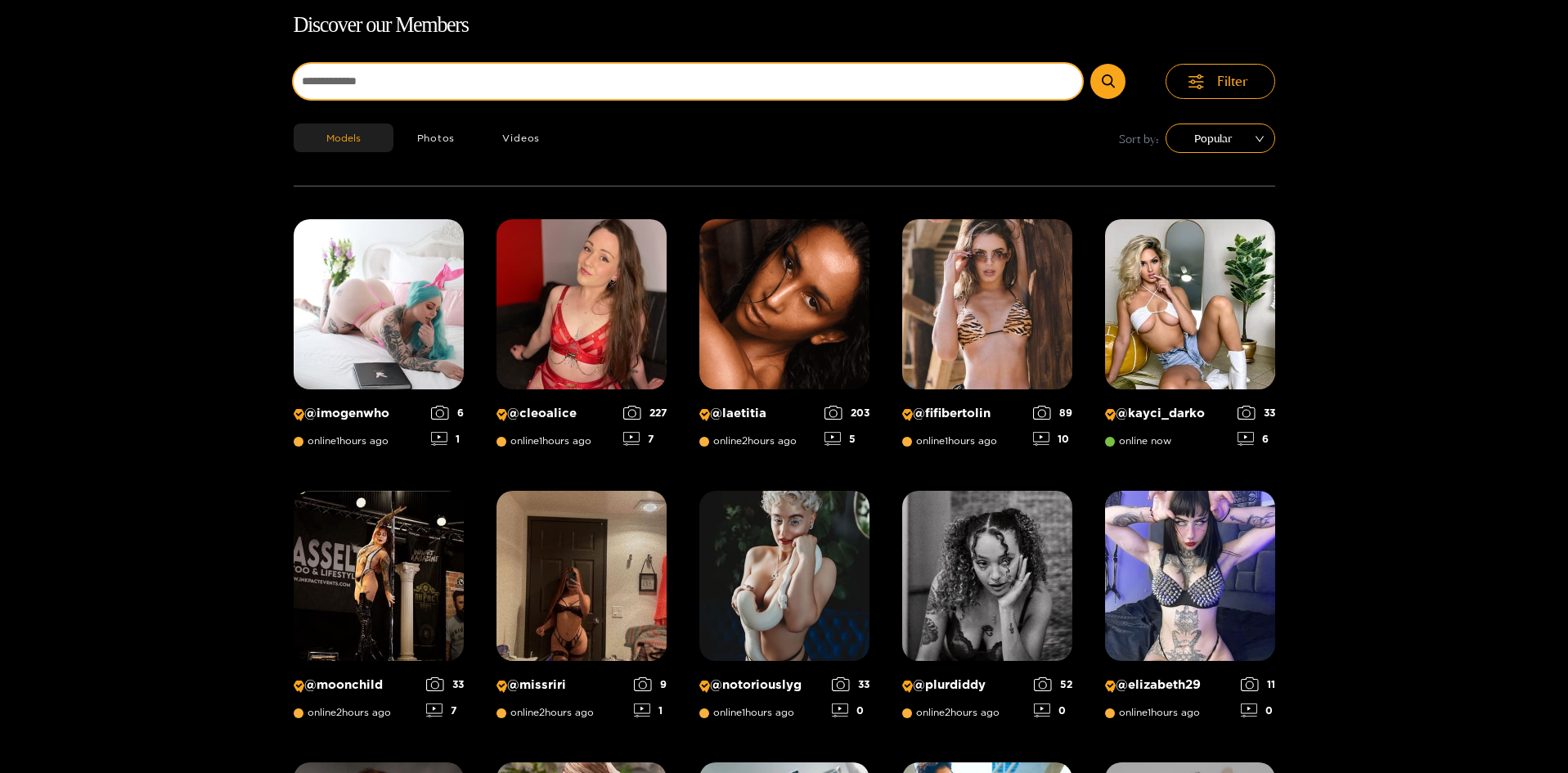
click at [521, 88] on input at bounding box center [688, 81] width 790 height 35
click at [522, 86] on input at bounding box center [688, 81] width 790 height 35
click at [1091, 64] on button "submit" at bounding box center [1108, 81] width 35 height 35
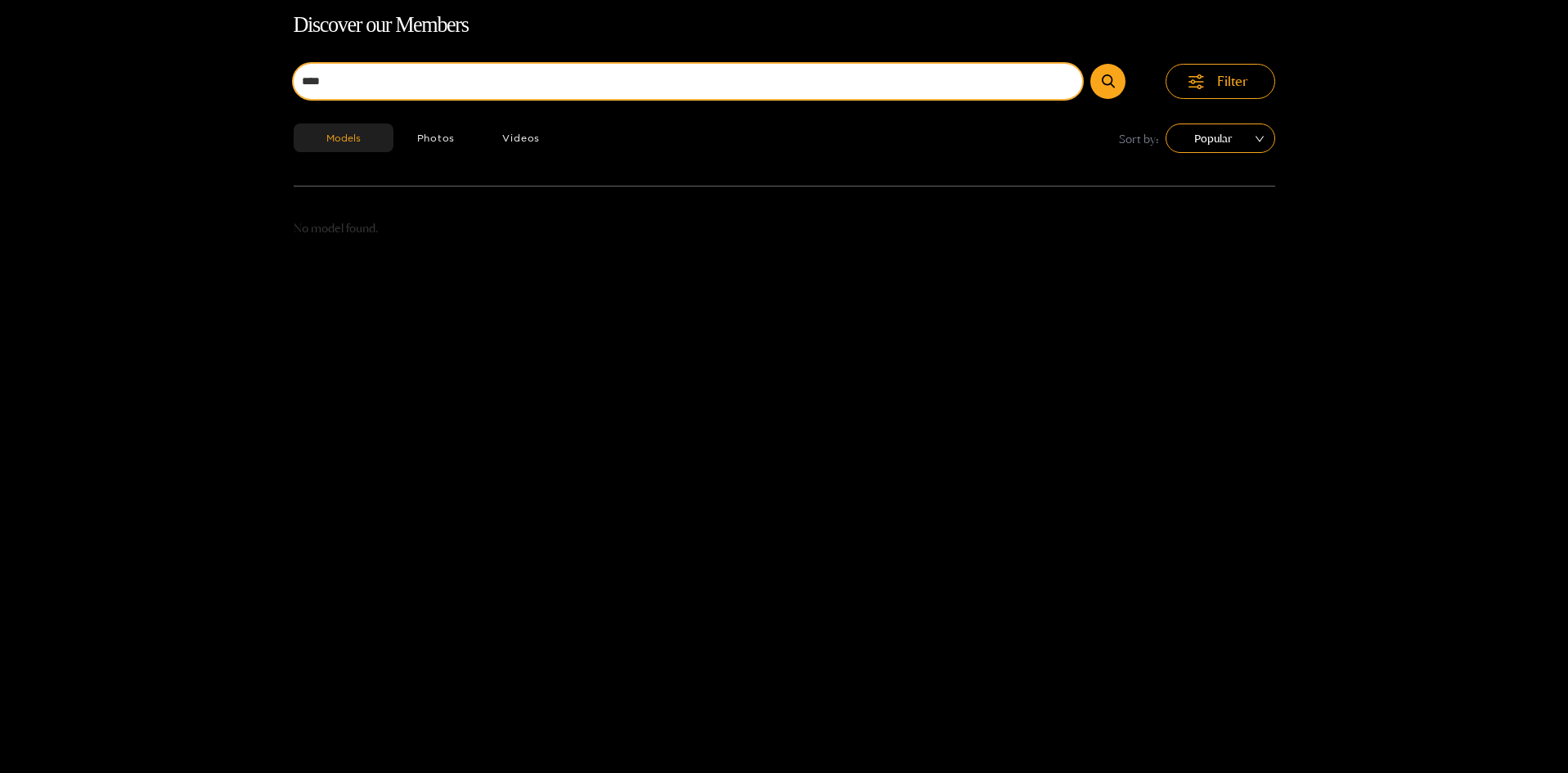
click at [1091, 64] on button "submit" at bounding box center [1108, 81] width 35 height 35
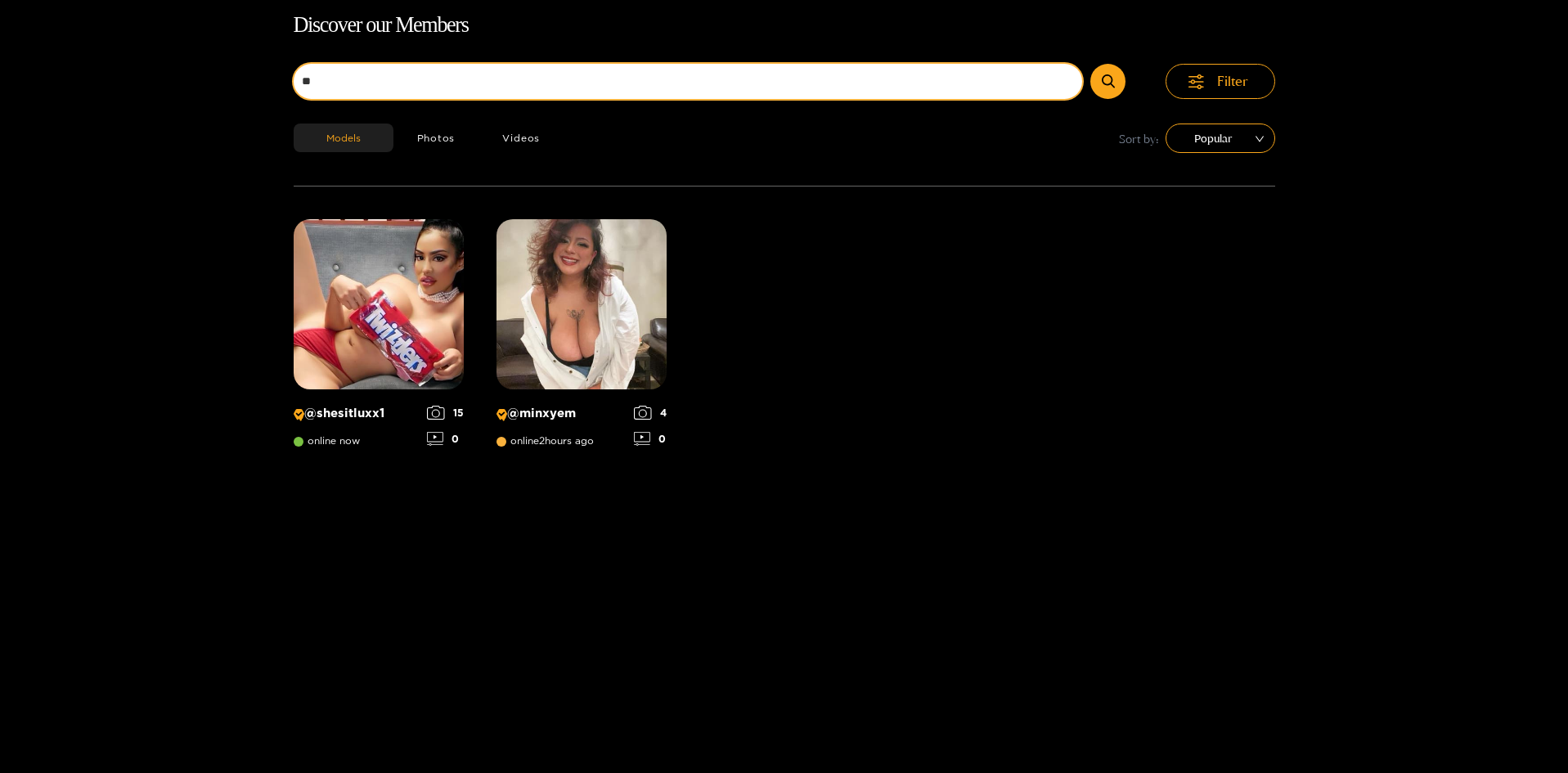
type input "*"
type input "******"
click at [1091, 64] on button "submit" at bounding box center [1108, 81] width 35 height 35
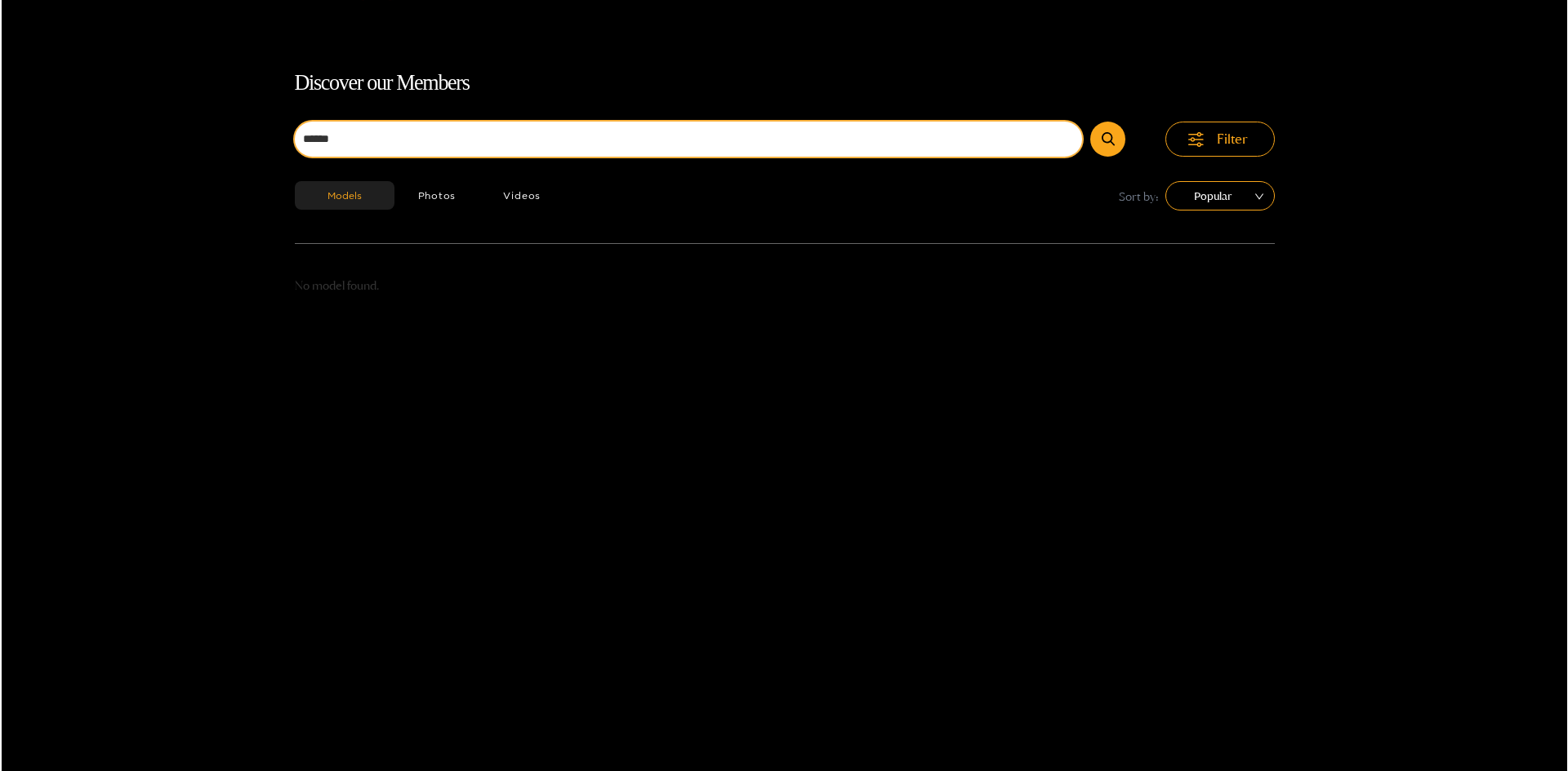
scroll to position [0, 0]
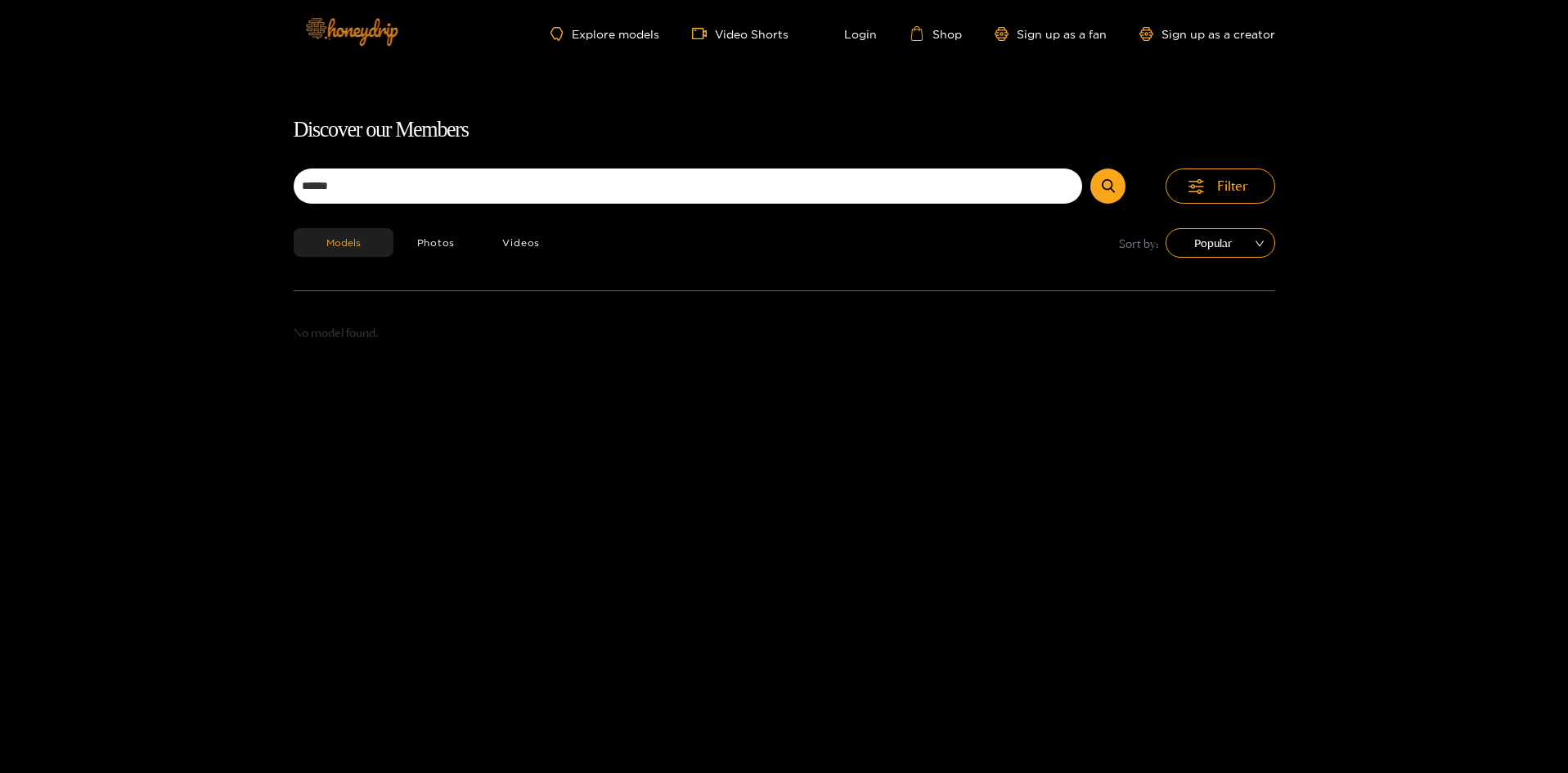
click at [331, 30] on img at bounding box center [351, 31] width 115 height 69
click at [353, 29] on img at bounding box center [351, 31] width 115 height 69
